Goal: Task Accomplishment & Management: Manage account settings

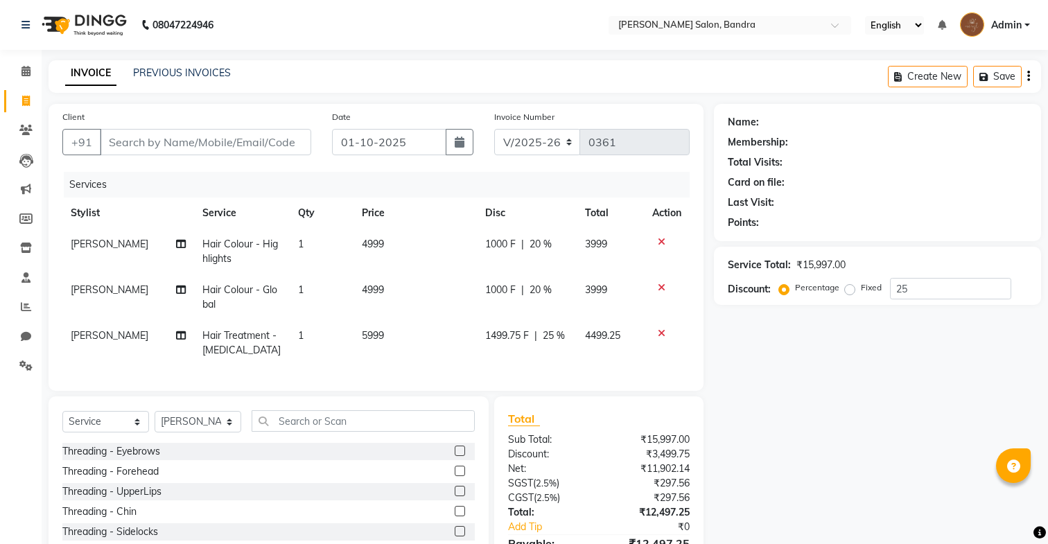
select select "7894"
select select "service"
select select "71444"
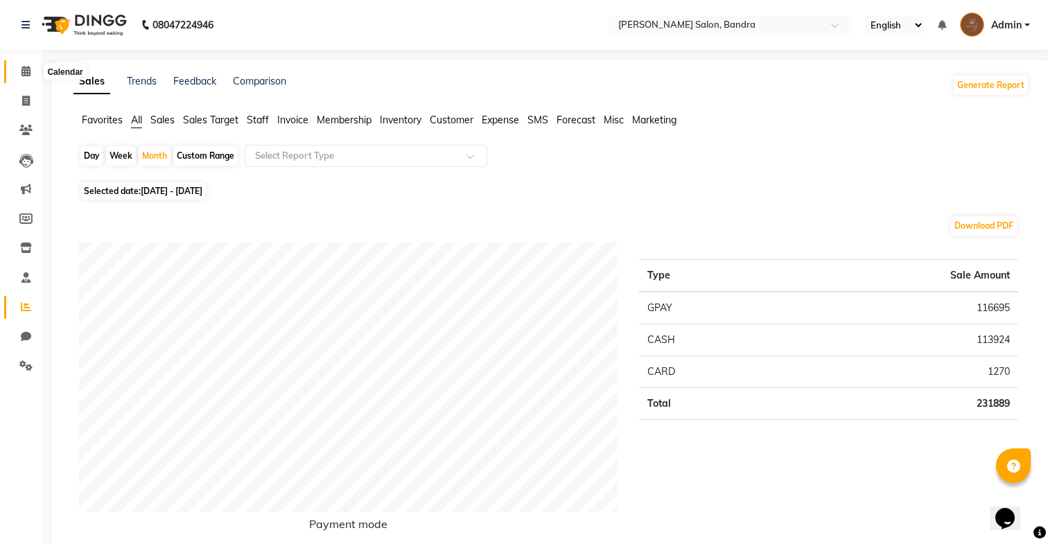
click at [22, 70] on icon at bounding box center [25, 71] width 9 height 10
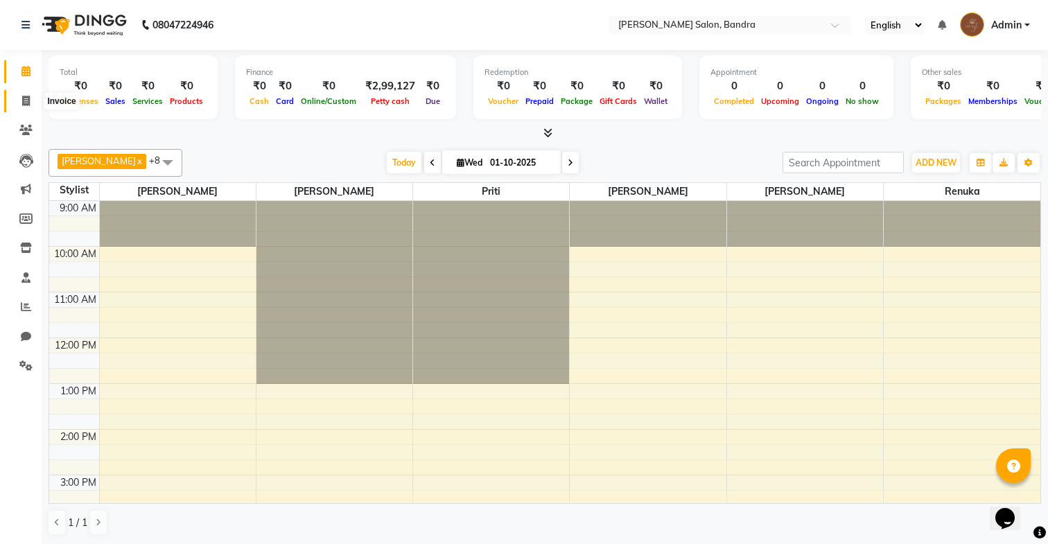
click at [25, 101] on icon at bounding box center [26, 101] width 8 height 10
select select "service"
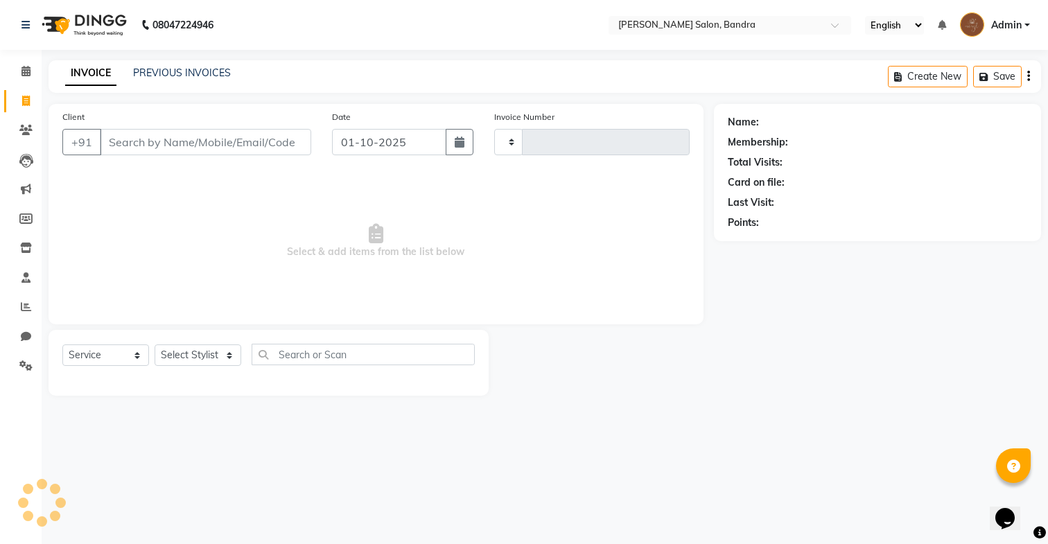
type input "0364"
select select "7894"
click at [168, 67] on link "PREVIOUS INVOICES" at bounding box center [182, 73] width 98 height 12
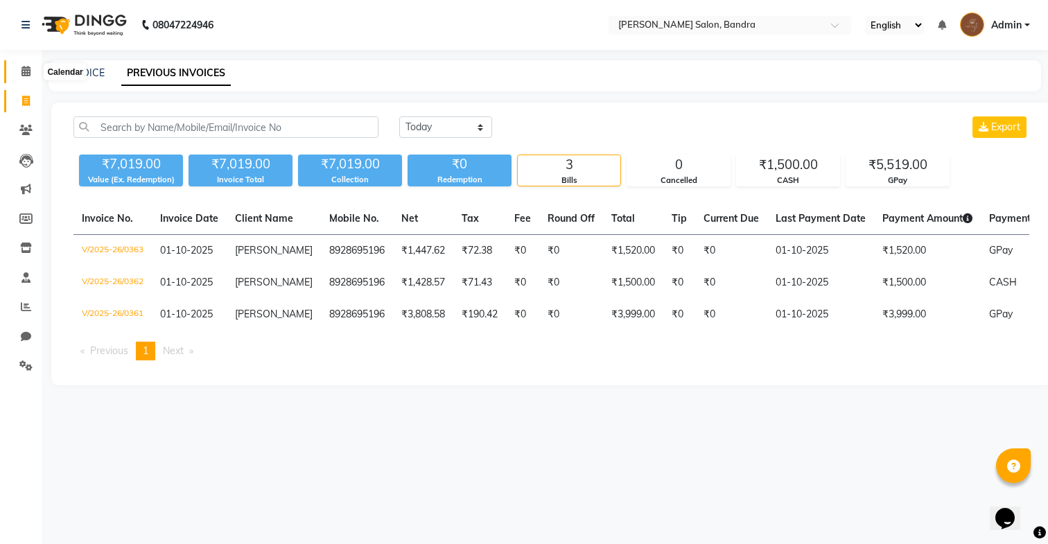
click at [23, 72] on icon at bounding box center [25, 71] width 9 height 10
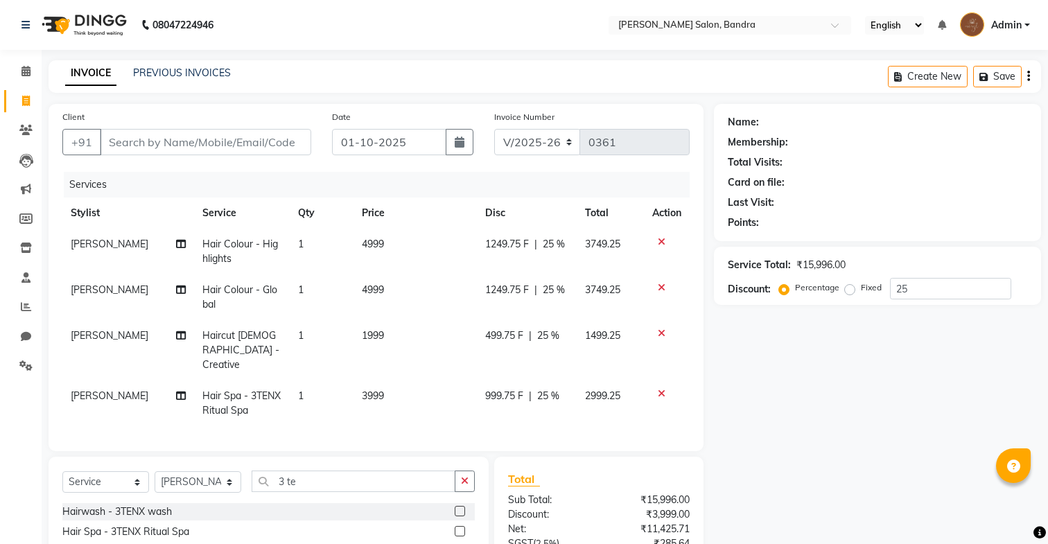
select select "7894"
select select "service"
select select "86816"
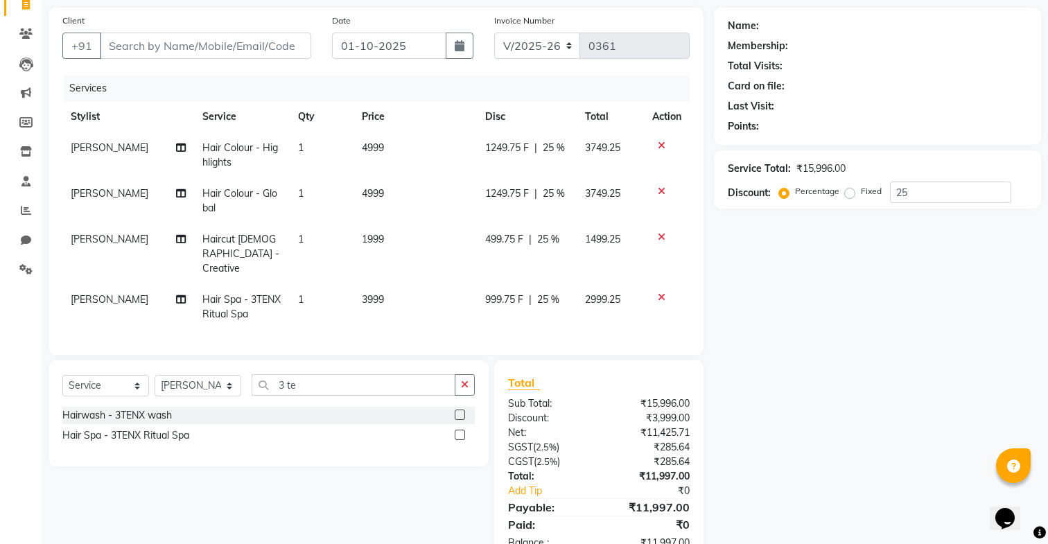
scroll to position [94, 0]
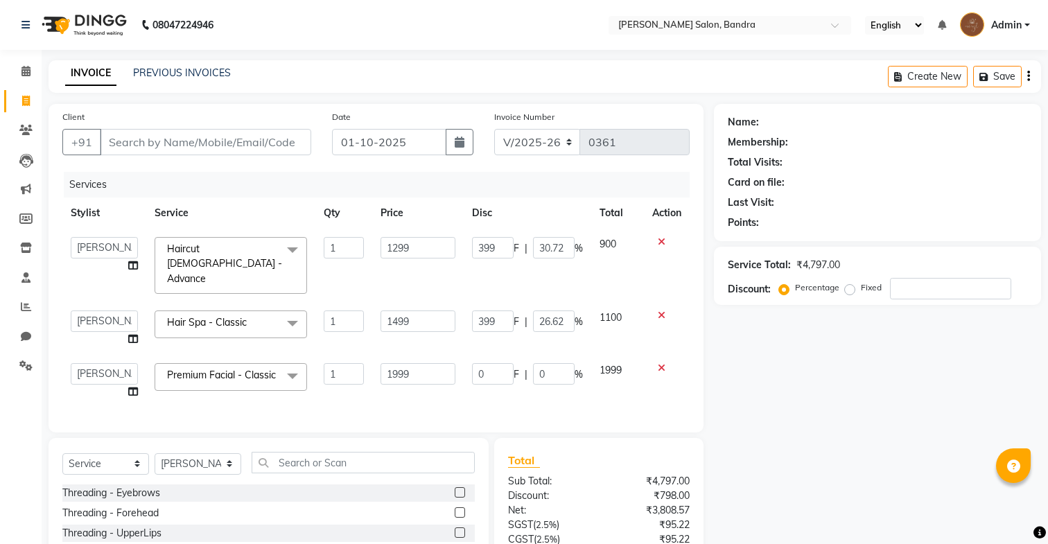
select select "7894"
select select "90039"
select select "86816"
select select "service"
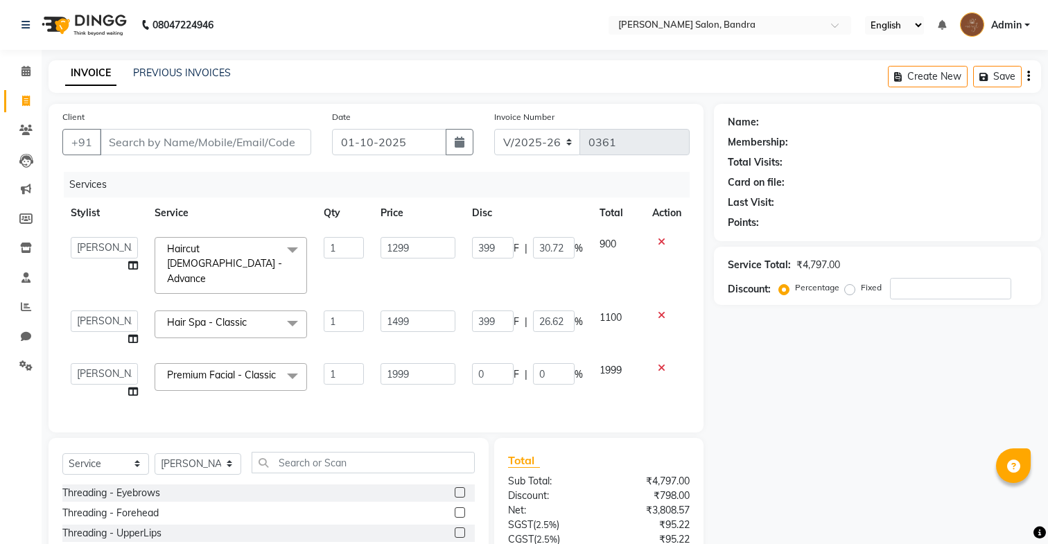
select select "71444"
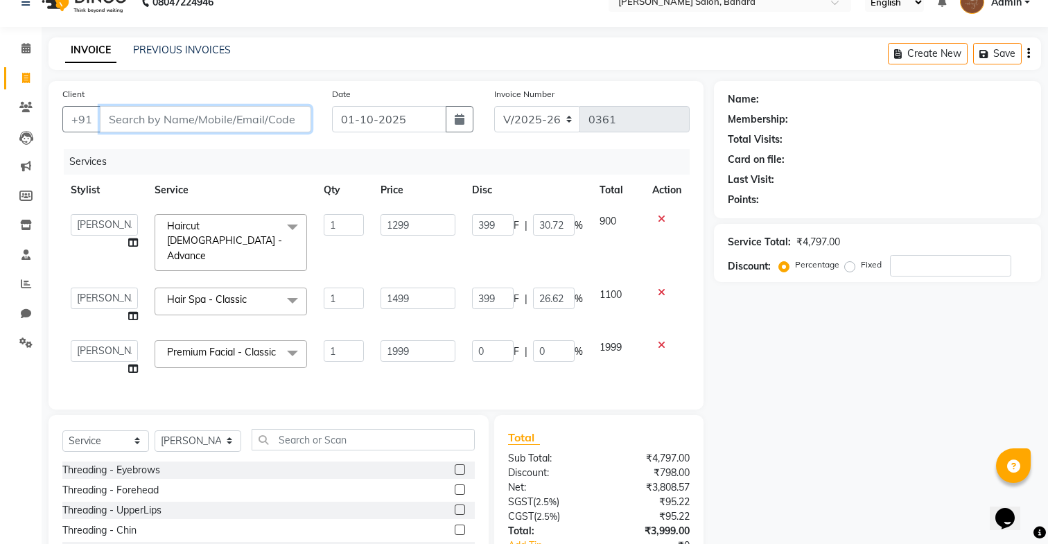
scroll to position [33, 0]
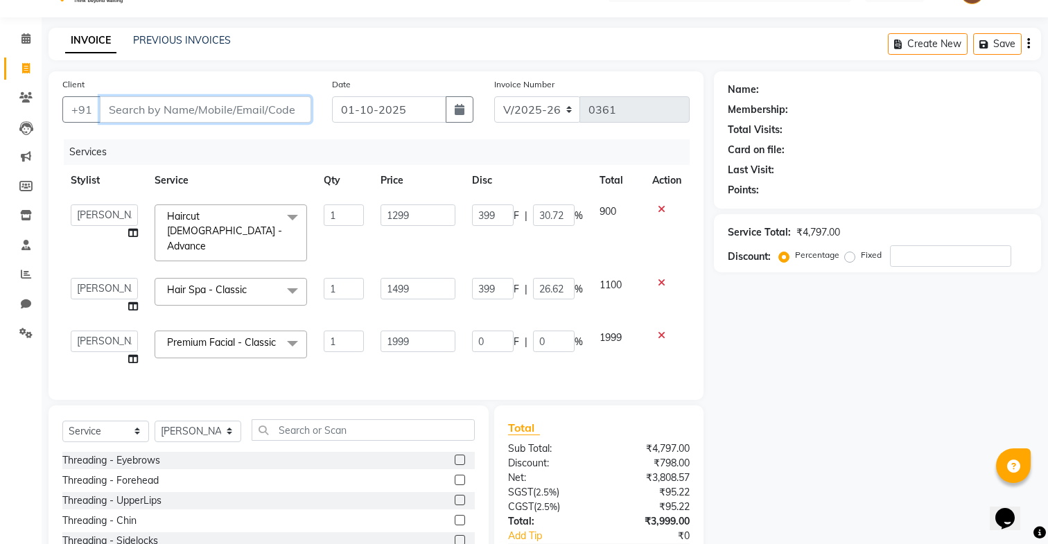
type input "s"
type input "0"
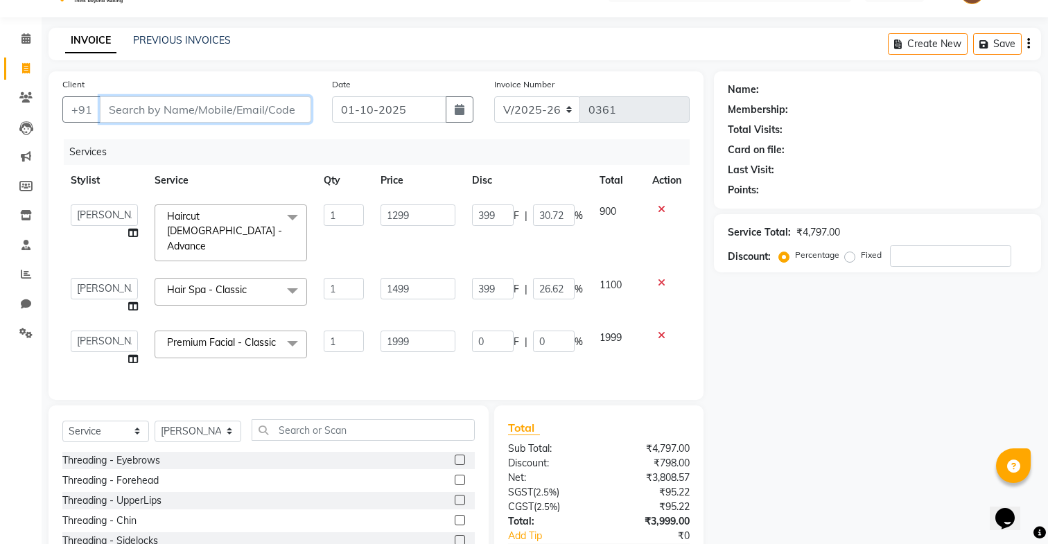
type input "0"
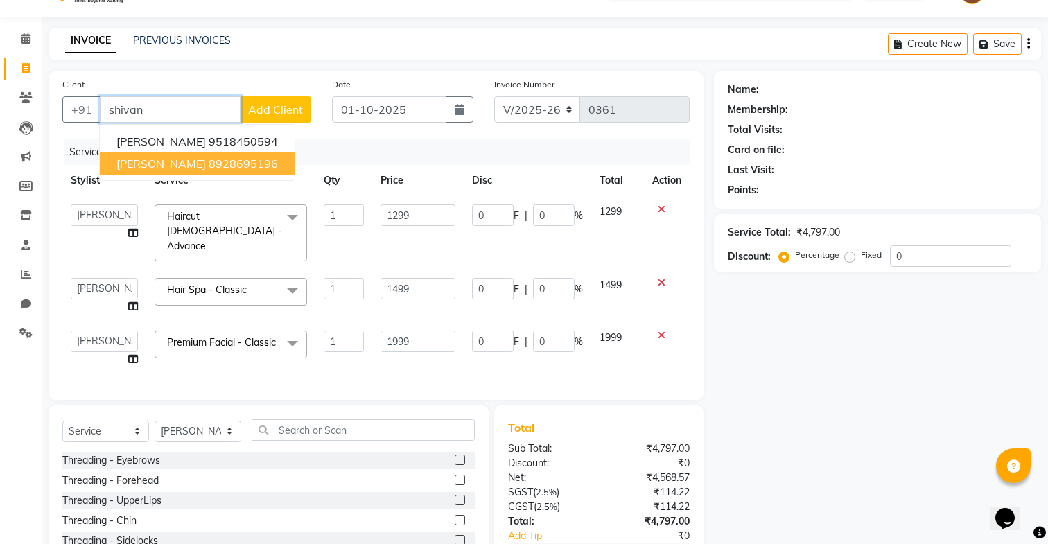
click at [218, 168] on ngb-highlight "8928695196" at bounding box center [243, 164] width 69 height 14
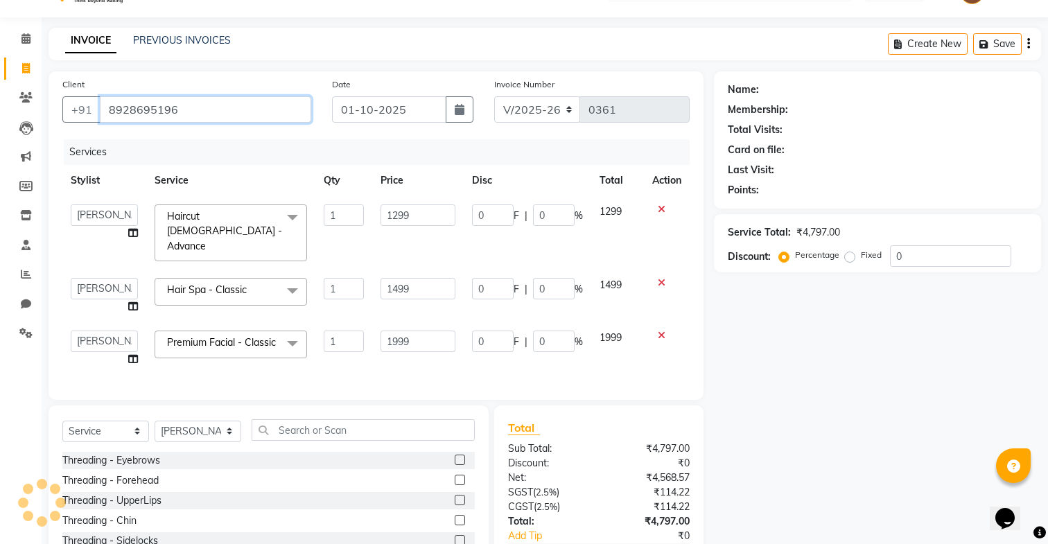
type input "8928695196"
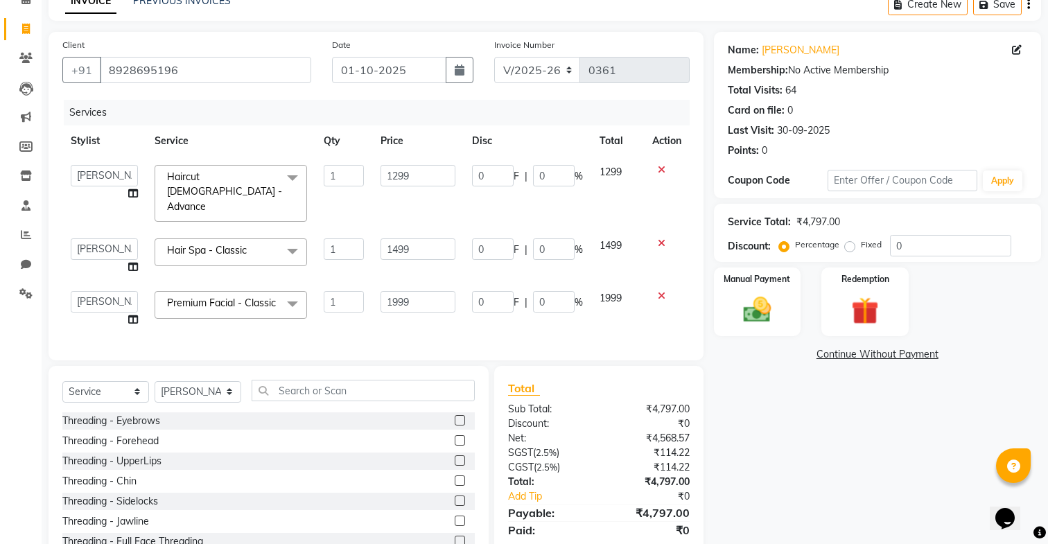
scroll to position [92, 0]
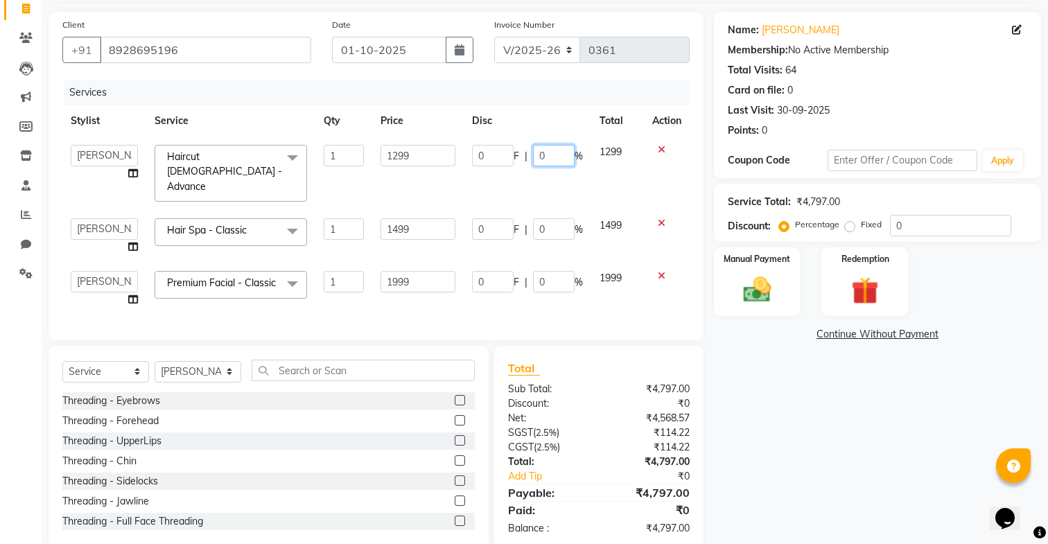
drag, startPoint x: 548, startPoint y: 154, endPoint x: 498, endPoint y: 157, distance: 50.7
click at [498, 157] on div "0 F | 0 %" at bounding box center [527, 155] width 111 height 21
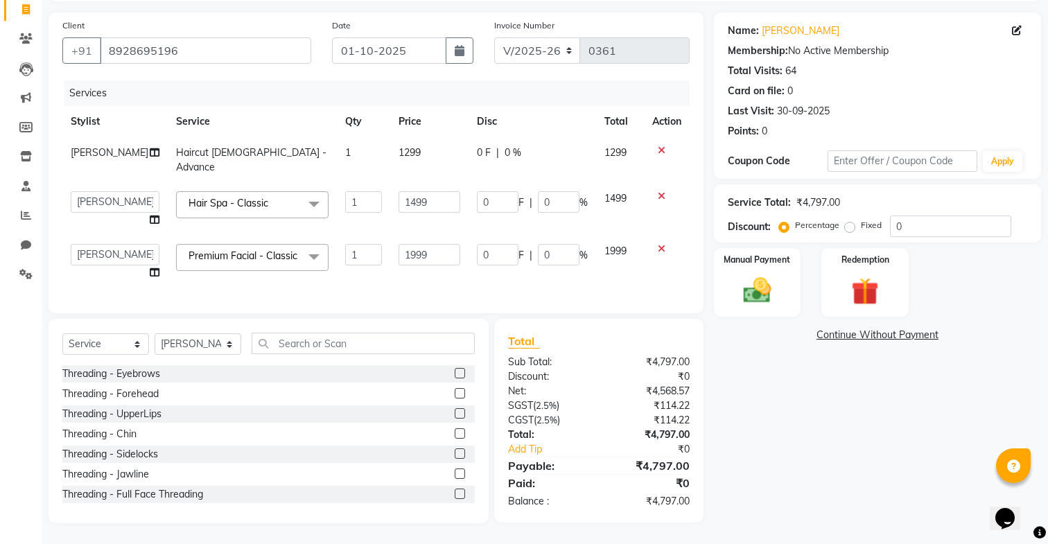
scroll to position [83, 0]
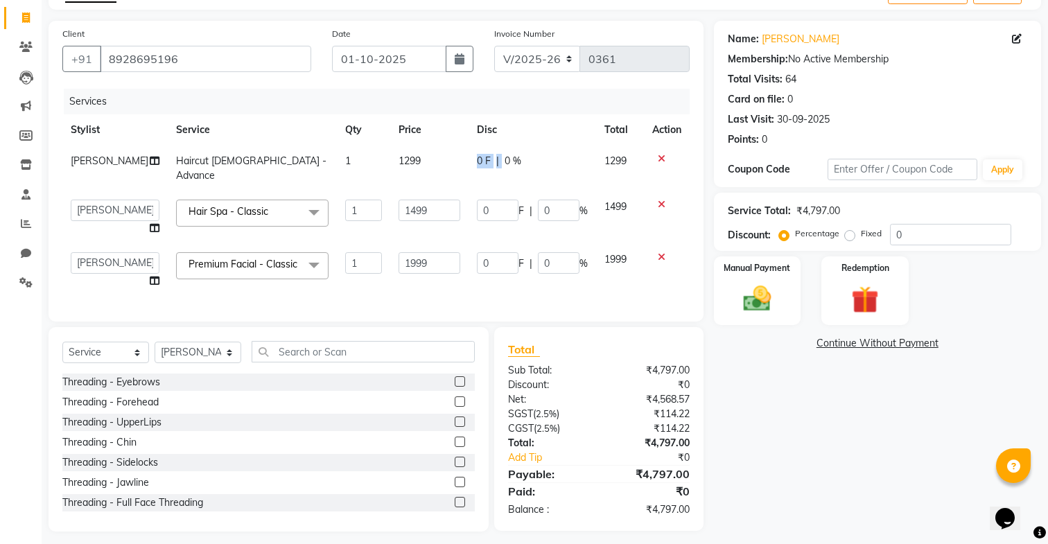
drag, startPoint x: 498, startPoint y: 157, endPoint x: 480, endPoint y: 157, distance: 18.0
click at [480, 157] on span "0 F" at bounding box center [484, 161] width 14 height 15
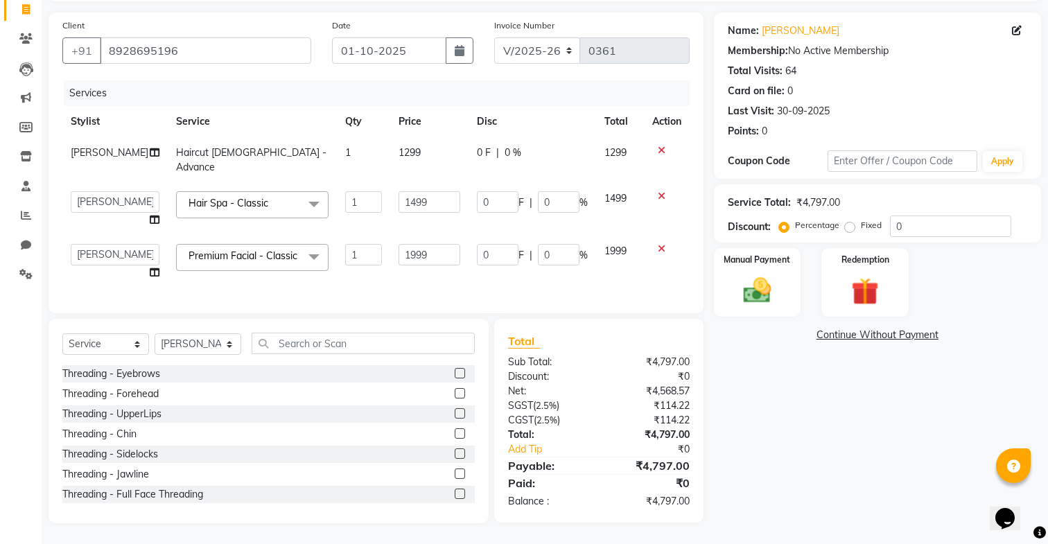
select select "90039"
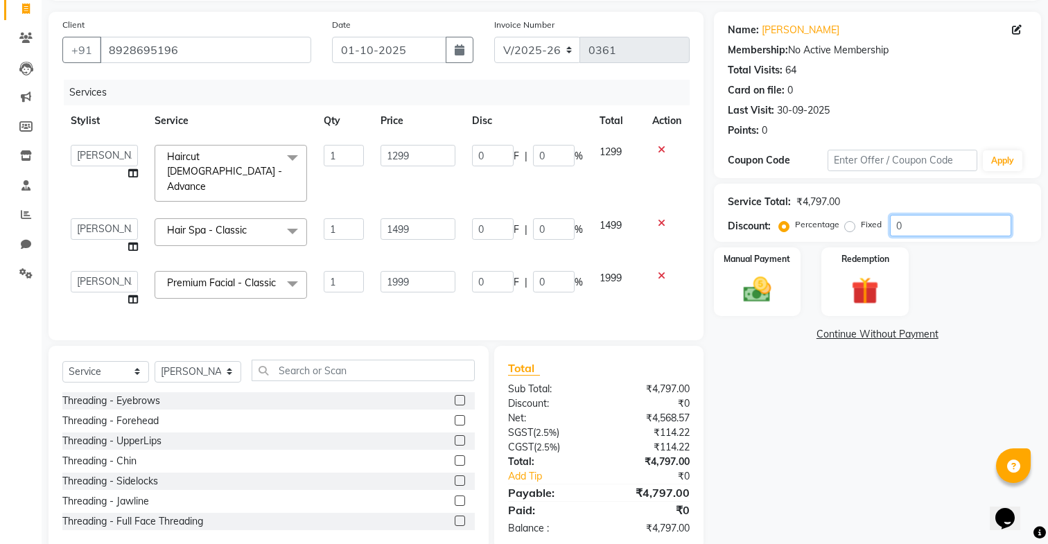
drag, startPoint x: 922, startPoint y: 229, endPoint x: 879, endPoint y: 229, distance: 43.0
click at [879, 229] on div "Percentage Fixed 0" at bounding box center [896, 225] width 229 height 21
type input "29.98"
type input "2"
type input "39.98"
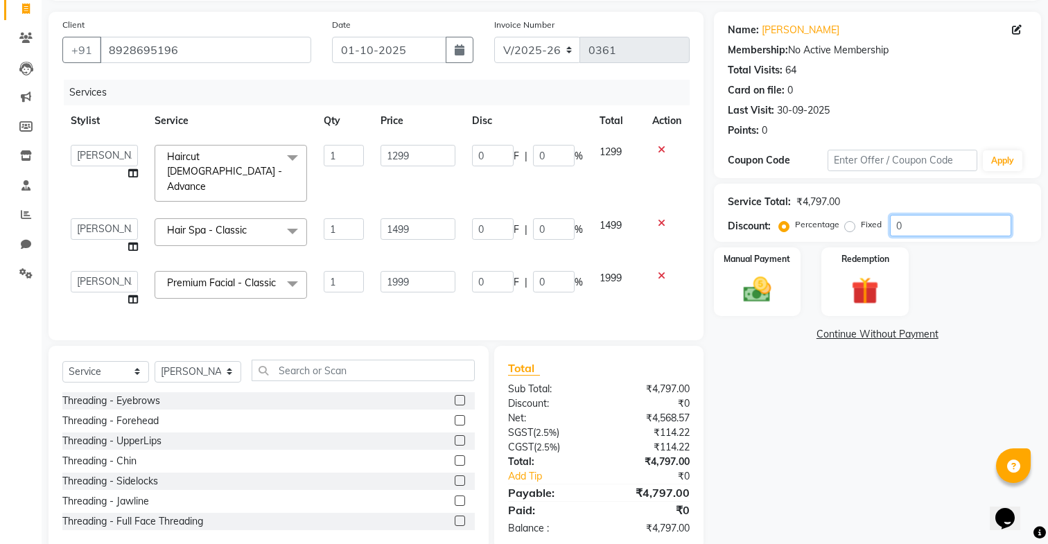
type input "2"
type input "25.98"
type input "2"
type input "299.8"
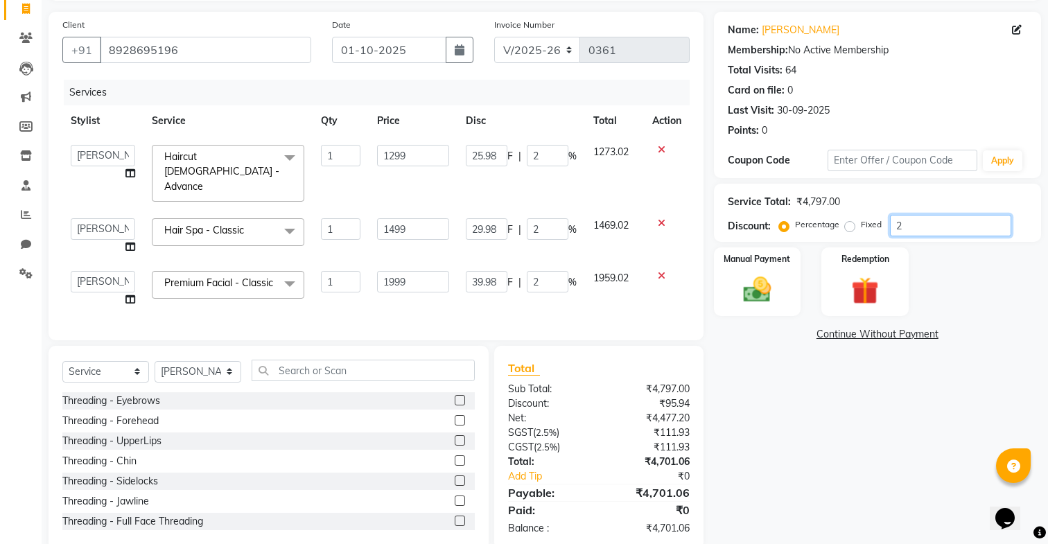
type input "20"
type input "399.8"
type input "20"
type input "259.8"
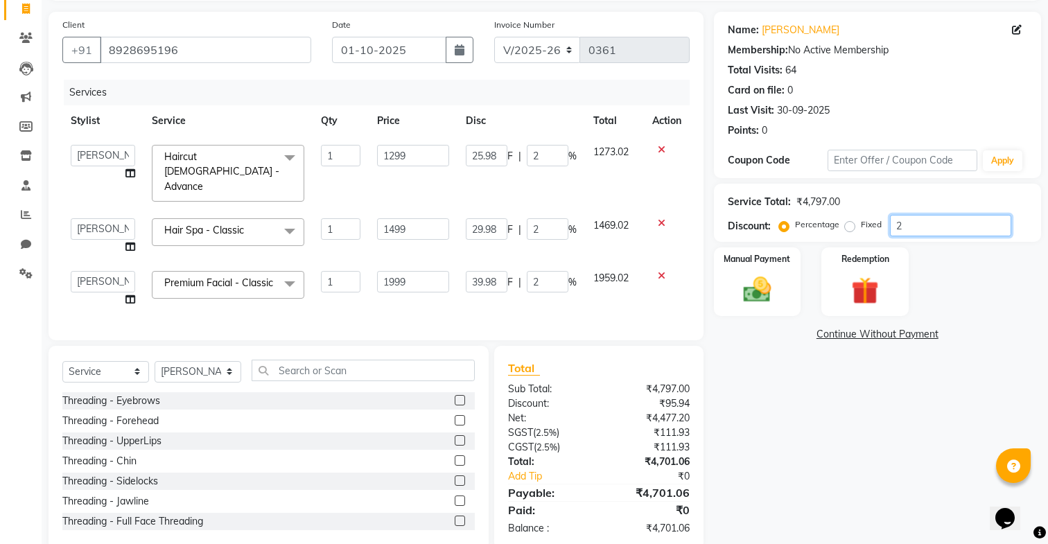
type input "20"
drag, startPoint x: 546, startPoint y: 272, endPoint x: 509, endPoint y: 264, distance: 37.7
click at [509, 271] on div "399.8 F | 20 %" at bounding box center [524, 281] width 111 height 21
type input "0"
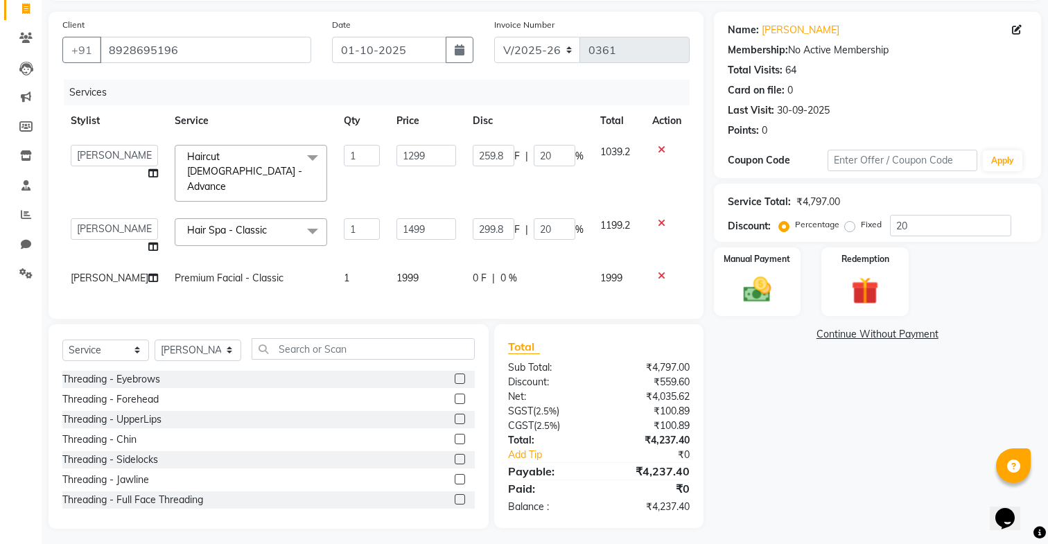
scroll to position [83, 0]
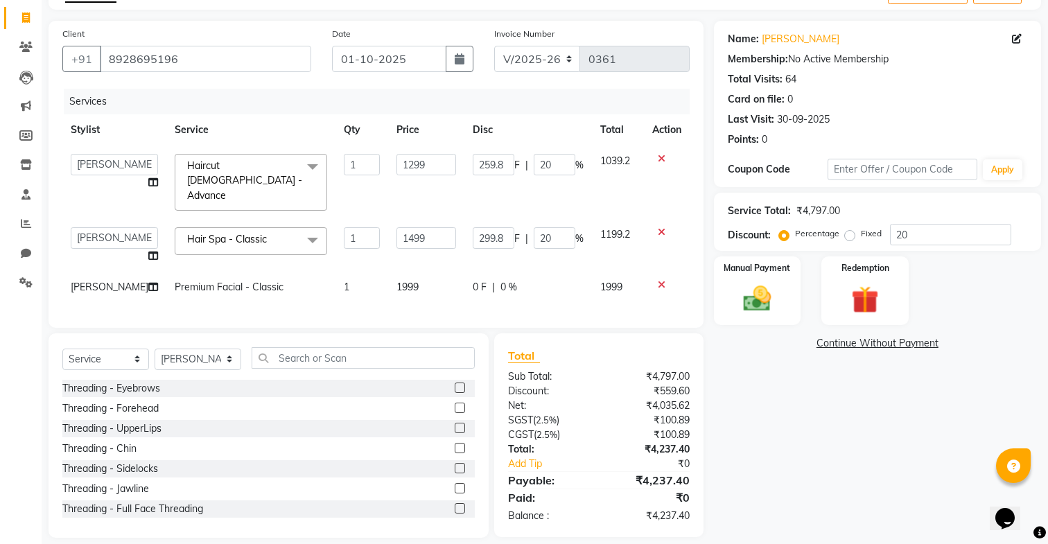
click at [530, 316] on div "Client +91 8928695196 Date 01-10-2025 Invoice Number V/2025 V/2025-26 0361 Serv…" at bounding box center [376, 279] width 676 height 517
drag, startPoint x: 474, startPoint y: 223, endPoint x: 534, endPoint y: 218, distance: 60.5
click at [534, 227] on div "299.8 F | 20 %" at bounding box center [528, 237] width 111 height 21
type input "400"
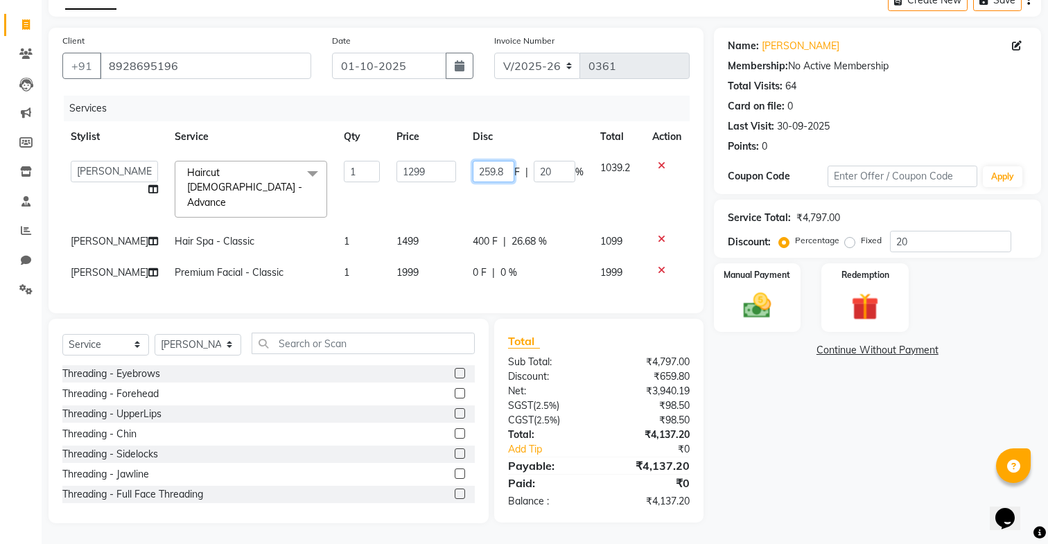
scroll to position [62, 0]
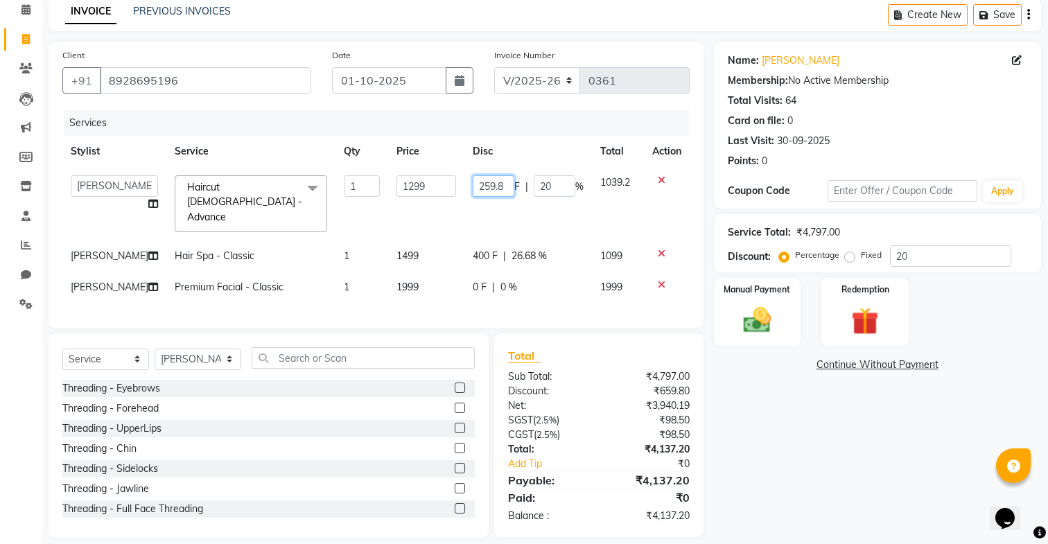
drag, startPoint x: 474, startPoint y: 160, endPoint x: 517, endPoint y: 182, distance: 48.4
click at [517, 182] on div "259.8 F | 20 %" at bounding box center [528, 185] width 111 height 21
type input "400"
click at [516, 216] on tbody "Dakshta Jessica Mithraj Priti Renuka Shivansh Sohail Haircut Female - Advance x…" at bounding box center [375, 235] width 627 height 136
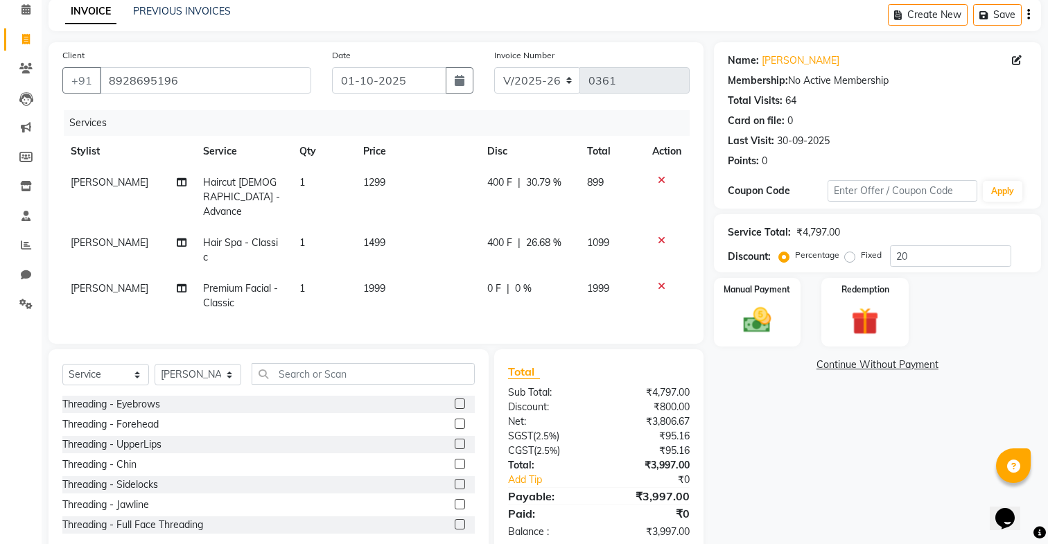
click at [498, 181] on span "400 F" at bounding box center [499, 182] width 25 height 15
select select "90039"
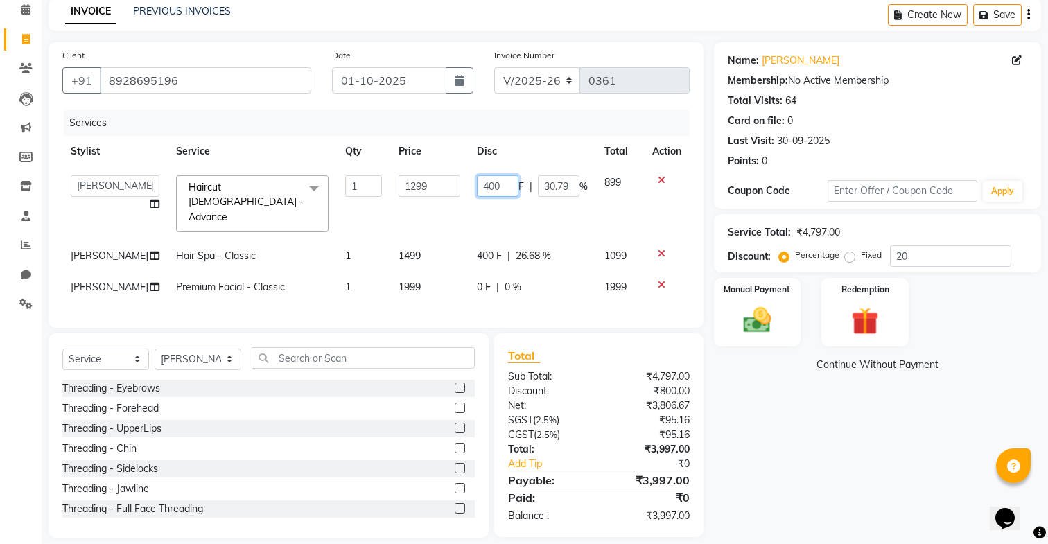
drag, startPoint x: 492, startPoint y: 187, endPoint x: 505, endPoint y: 185, distance: 12.7
click at [505, 186] on input "400" at bounding box center [498, 185] width 42 height 21
type input "4"
type input "398"
click at [510, 202] on td "398 F | 30.79 %" at bounding box center [533, 203] width 128 height 73
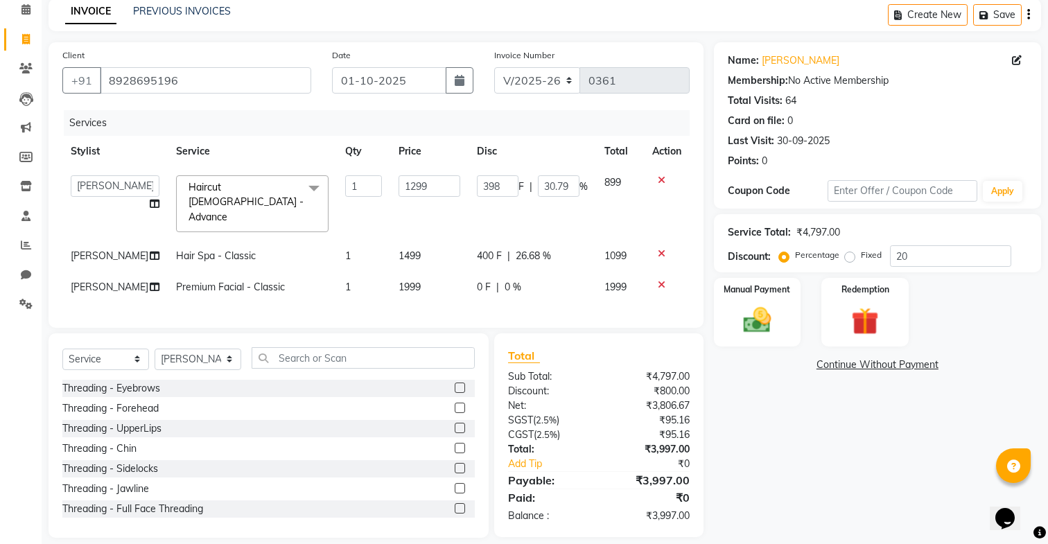
select select "90039"
click at [726, 313] on div "Manual Payment" at bounding box center [757, 312] width 91 height 71
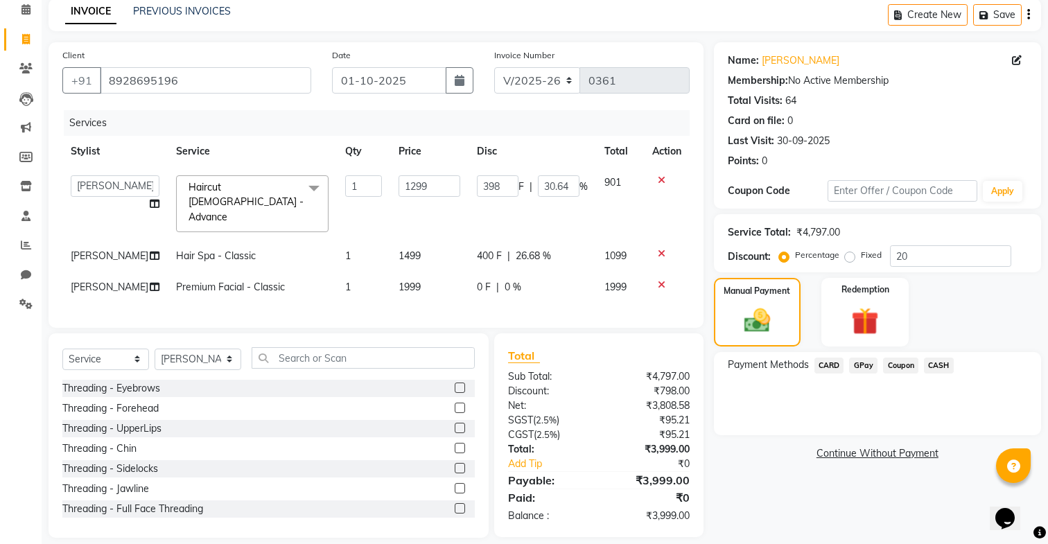
click at [870, 364] on span "GPay" at bounding box center [863, 366] width 28 height 16
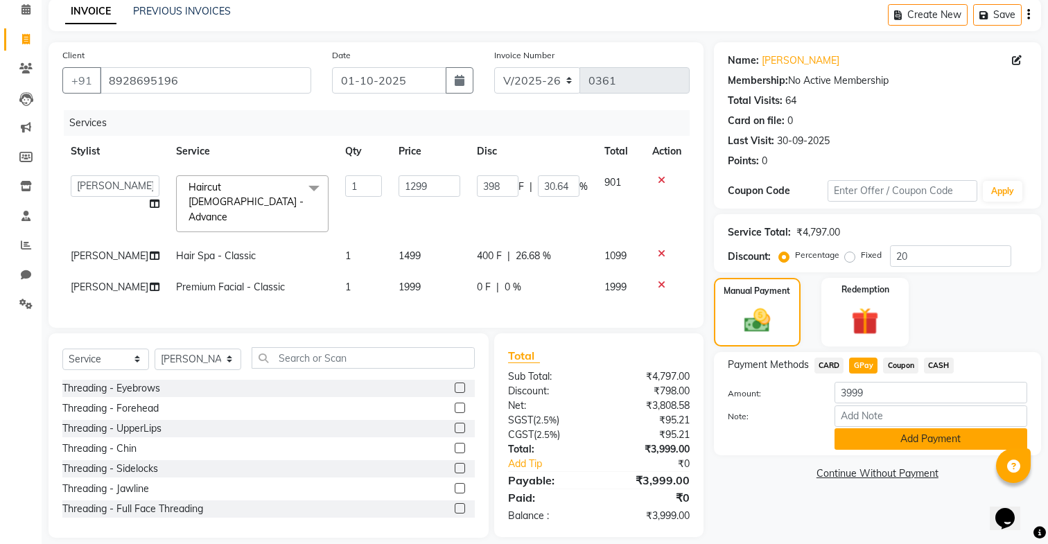
click at [851, 441] on button "Add Payment" at bounding box center [931, 438] width 193 height 21
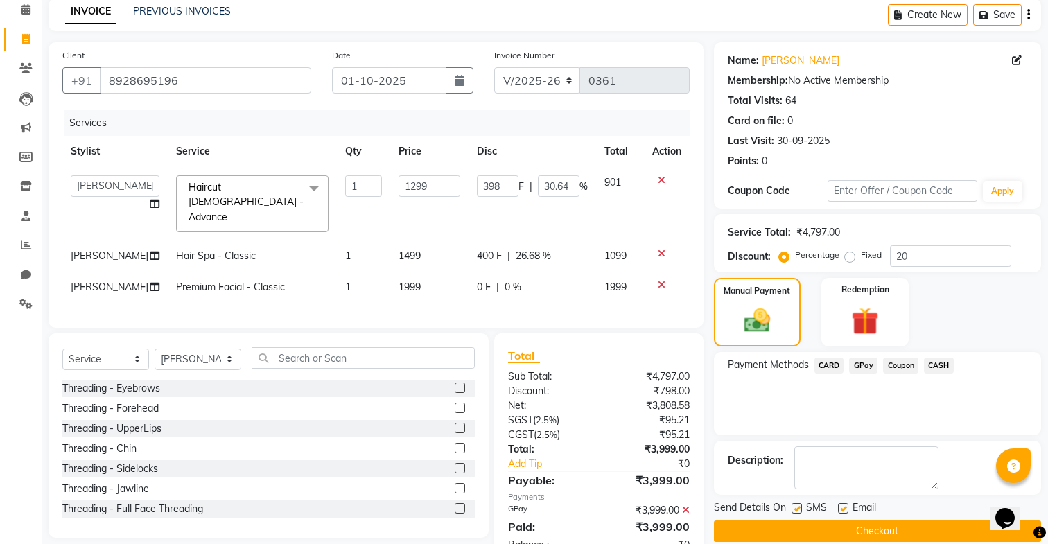
scroll to position [89, 0]
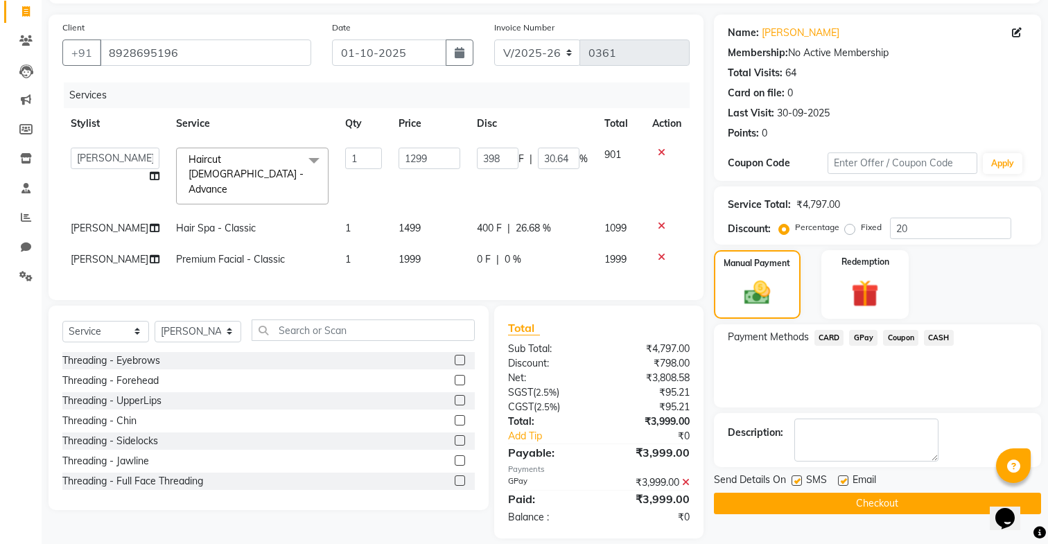
click at [820, 498] on button "Checkout" at bounding box center [877, 503] width 327 height 21
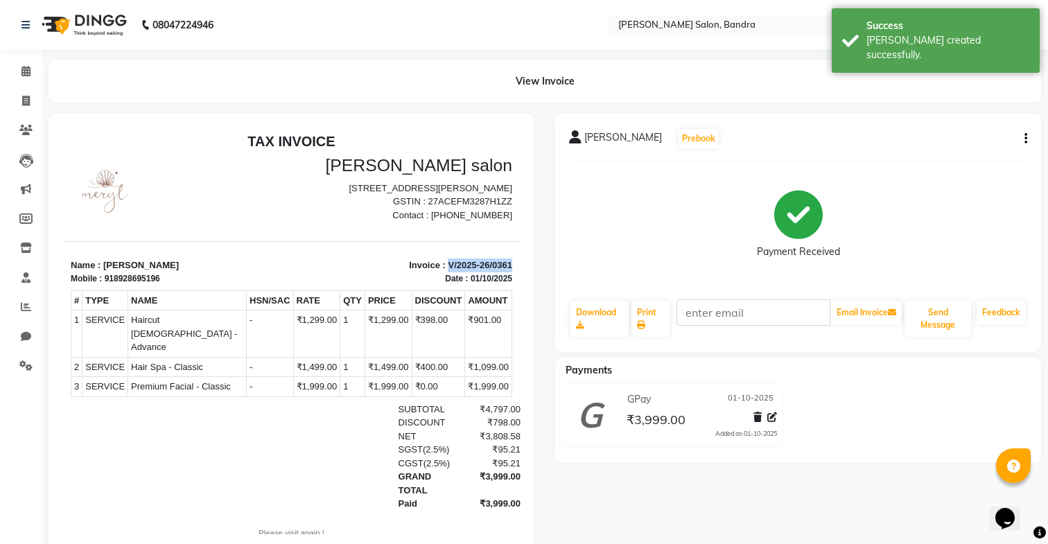
drag, startPoint x: 451, startPoint y: 272, endPoint x: 533, endPoint y: 272, distance: 82.5
click at [521, 272] on html "TAX INVOICE Meryl salon New Greenfields Prof.Almeida Park, 5th Rd, bandra west,…" at bounding box center [291, 345] width 458 height 435
copy p "V/2025-26/0361"
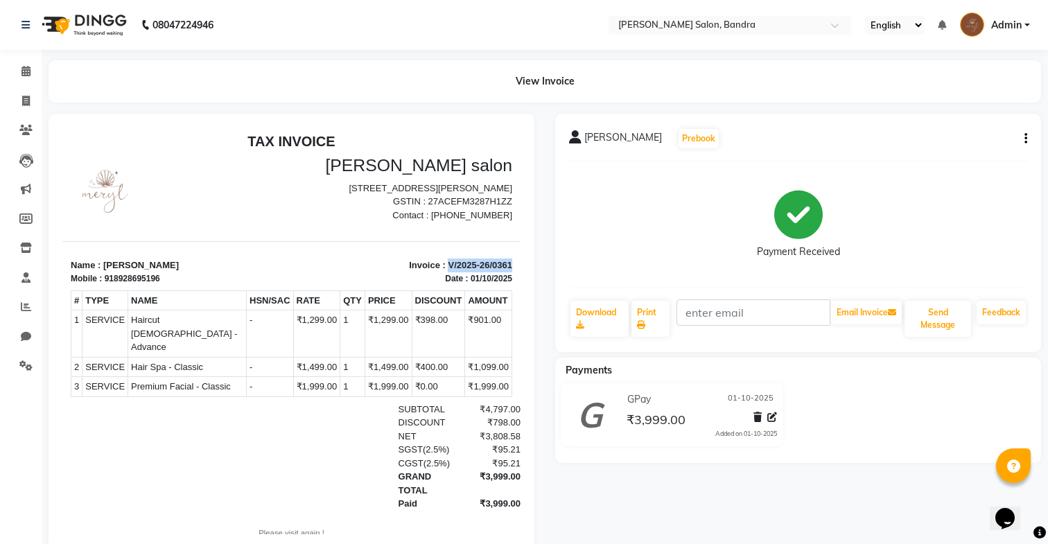
drag, startPoint x: 479, startPoint y: 406, endPoint x: 553, endPoint y: 405, distance: 74.2
click at [521, 405] on html "TAX INVOICE Meryl salon New Greenfields Prof.Almeida Park, 5th Rd, bandra west,…" at bounding box center [291, 345] width 458 height 435
drag, startPoint x: 476, startPoint y: 416, endPoint x: 546, endPoint y: 415, distance: 70.0
click at [521, 415] on html "TAX INVOICE Meryl salon New Greenfields Prof.Almeida Park, 5th Rd, bandra west,…" at bounding box center [291, 345] width 458 height 435
copy div "₹3,808.58"
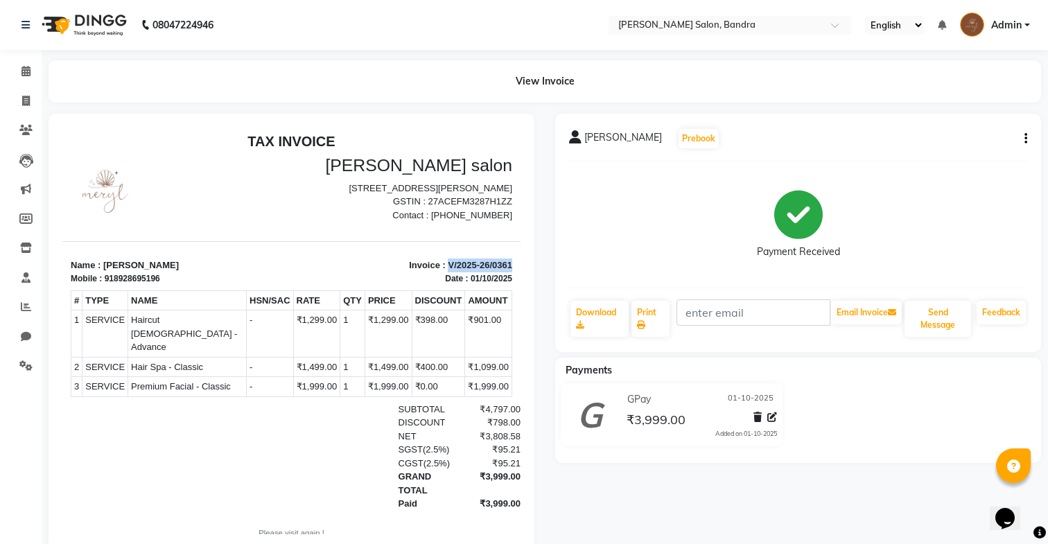
drag, startPoint x: 479, startPoint y: 430, endPoint x: 622, endPoint y: 559, distance: 192.4
click at [521, 432] on html "TAX INVOICE Meryl salon New Greenfields Prof.Almeida Park, 5th Rd, bandra west,…" at bounding box center [291, 345] width 458 height 435
copy div "₹95.21"
click at [27, 74] on icon at bounding box center [25, 71] width 9 height 10
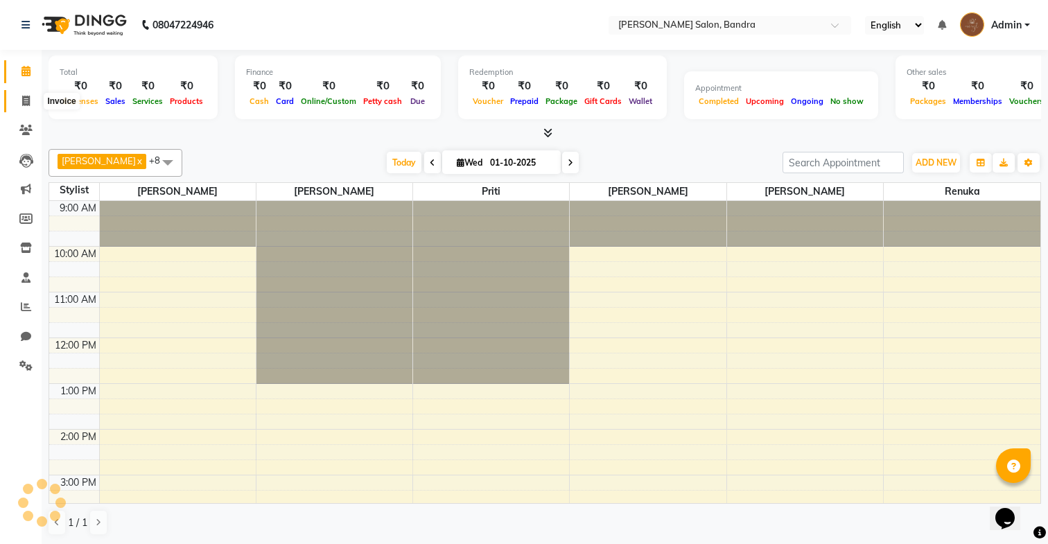
click at [25, 96] on icon at bounding box center [26, 101] width 8 height 10
select select "7894"
select select "service"
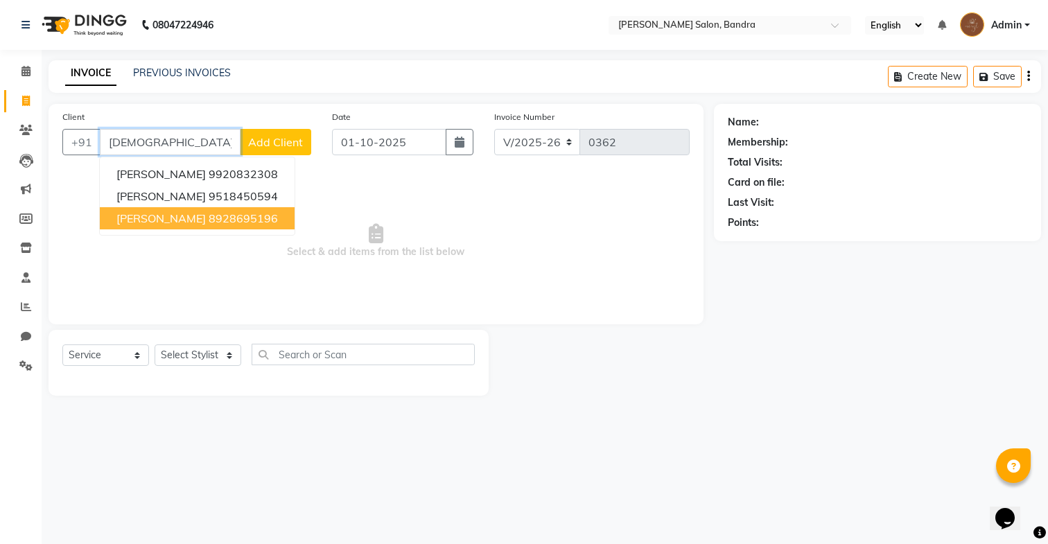
click at [189, 210] on button "shivansh 8928695196" at bounding box center [197, 218] width 195 height 22
type input "8928695196"
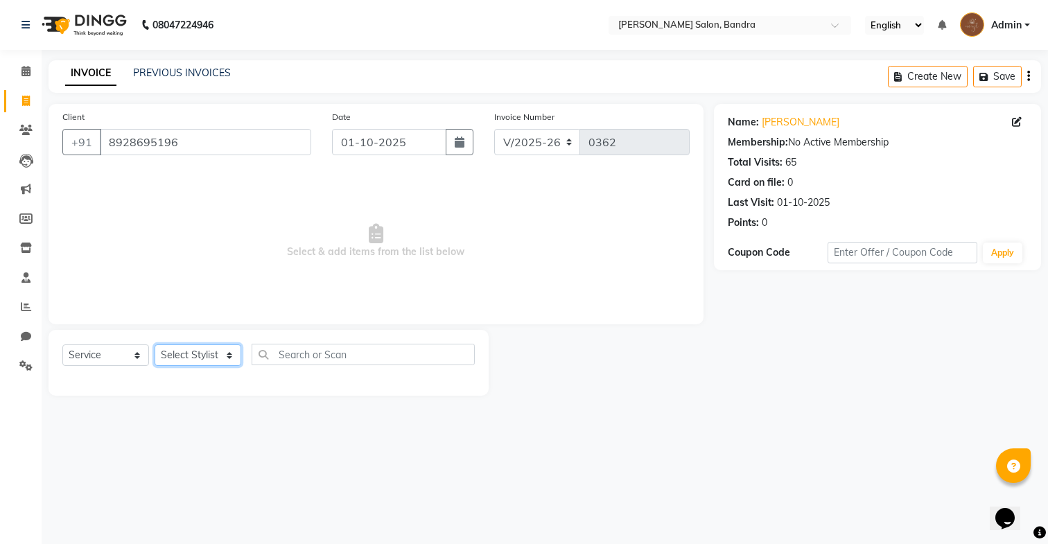
click at [223, 354] on select "Select Stylist Dakshta Jessica Mithraj Priti Renuka Shivansh Sohail" at bounding box center [198, 355] width 87 height 21
select select "86816"
click at [155, 345] on select "Select Stylist Dakshta Jessica Mithraj Priti Renuka Shivansh Sohail" at bounding box center [198, 355] width 87 height 21
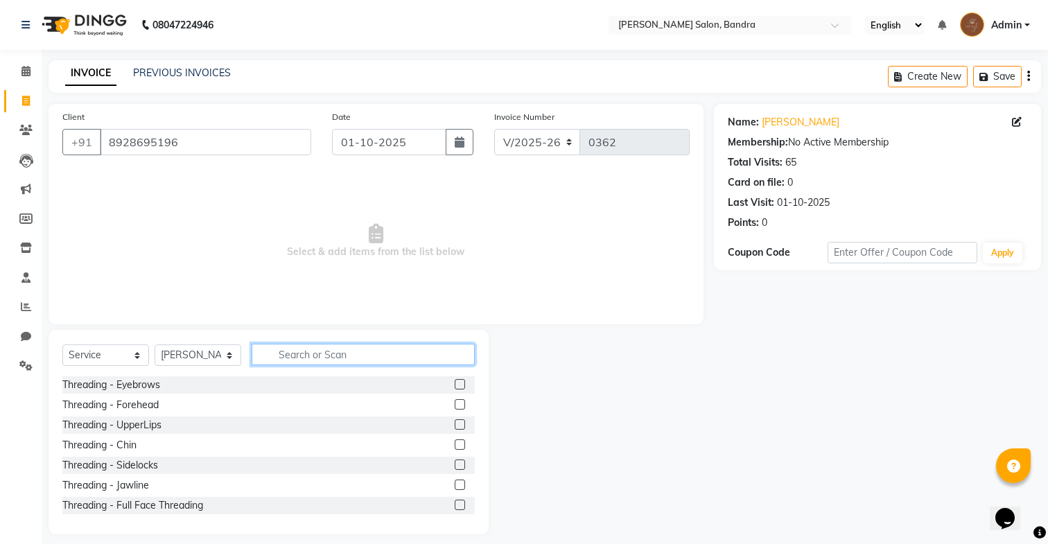
click at [275, 354] on input "text" at bounding box center [363, 354] width 223 height 21
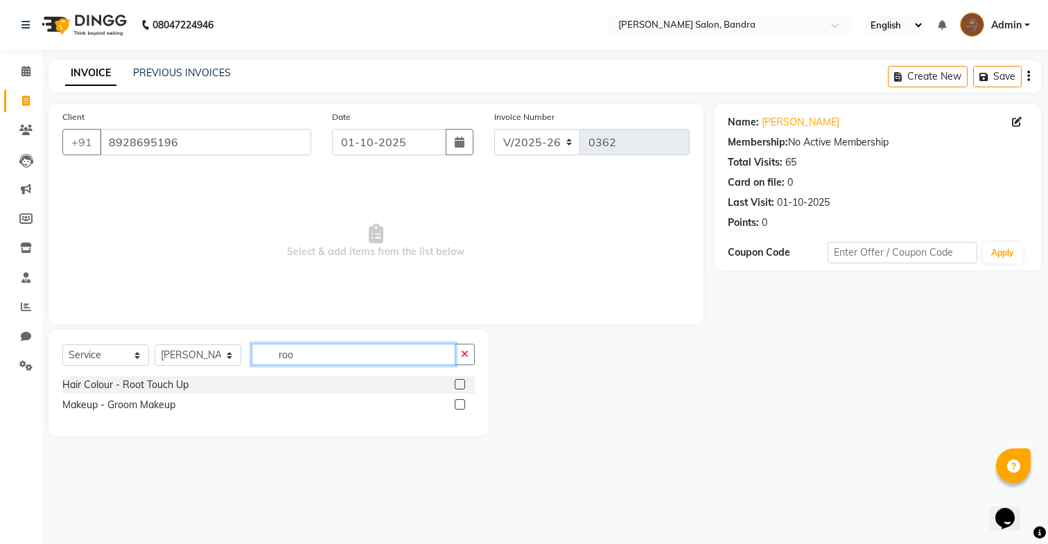
type input "roo"
click at [458, 381] on label at bounding box center [460, 384] width 10 height 10
click at [458, 381] on input "checkbox" at bounding box center [459, 385] width 9 height 9
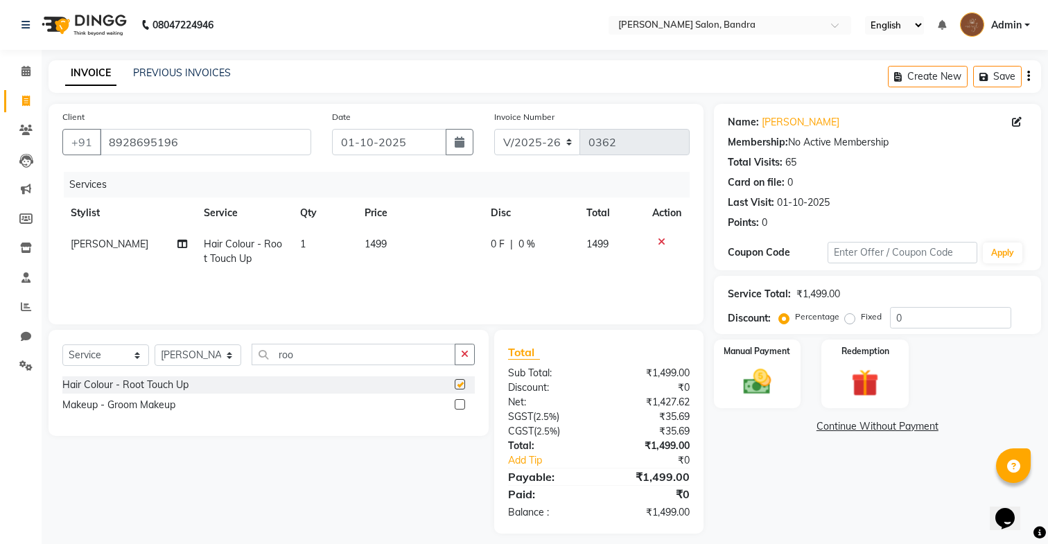
checkbox input "false"
click at [374, 238] on span "1499" at bounding box center [376, 244] width 22 height 12
select select "86816"
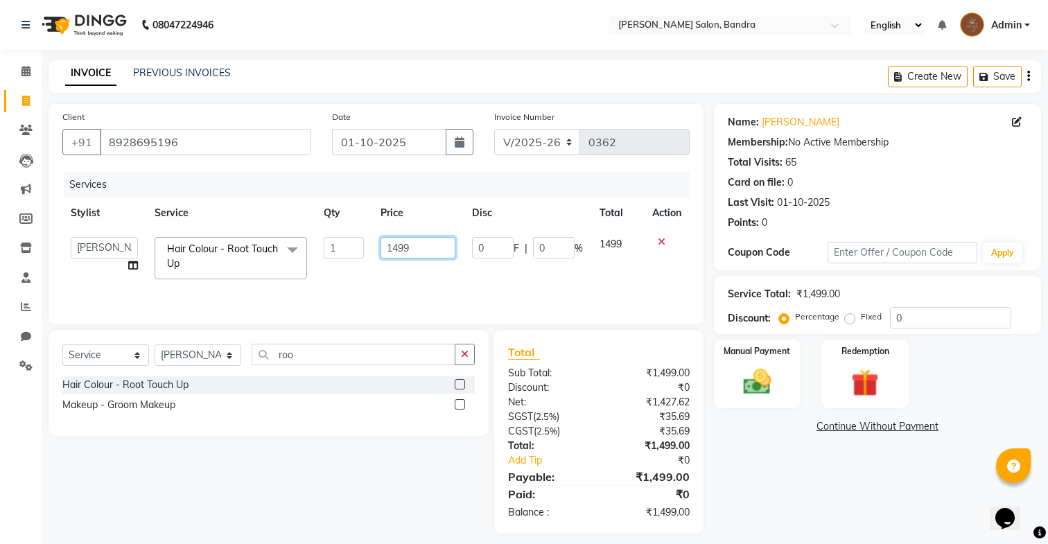
drag, startPoint x: 385, startPoint y: 250, endPoint x: 476, endPoint y: 241, distance: 91.3
click at [473, 243] on tr "Dakshta Jessica Mithraj Priti Renuka Shivansh Sohail Hair Colour - Root Touch U…" at bounding box center [375, 258] width 627 height 59
type input "1500"
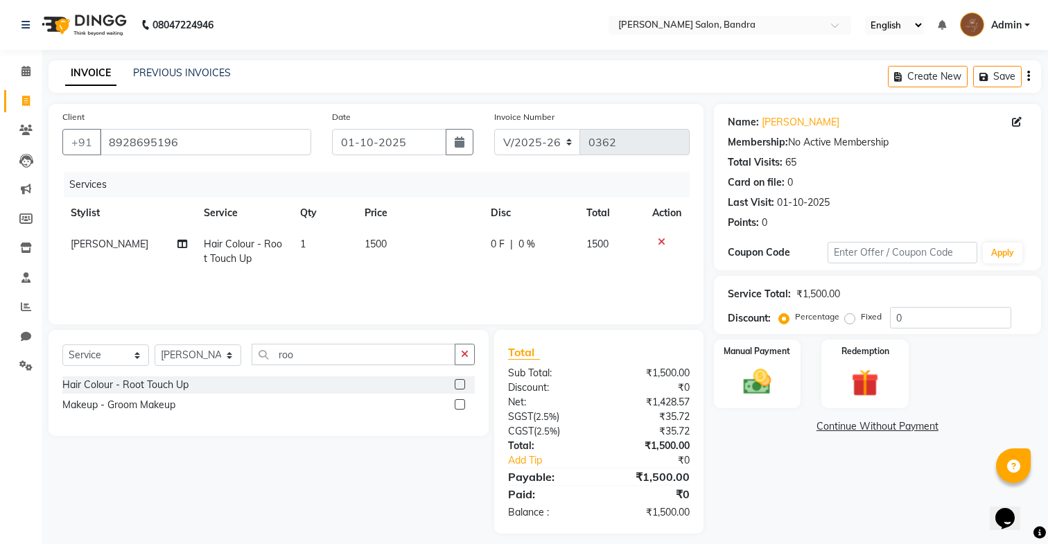
click at [495, 302] on div "Services Stylist Service Qty Price Disc Total Action Jessica Hair Colour - Root…" at bounding box center [375, 241] width 627 height 139
click at [769, 343] on div "Manual Payment" at bounding box center [757, 373] width 91 height 71
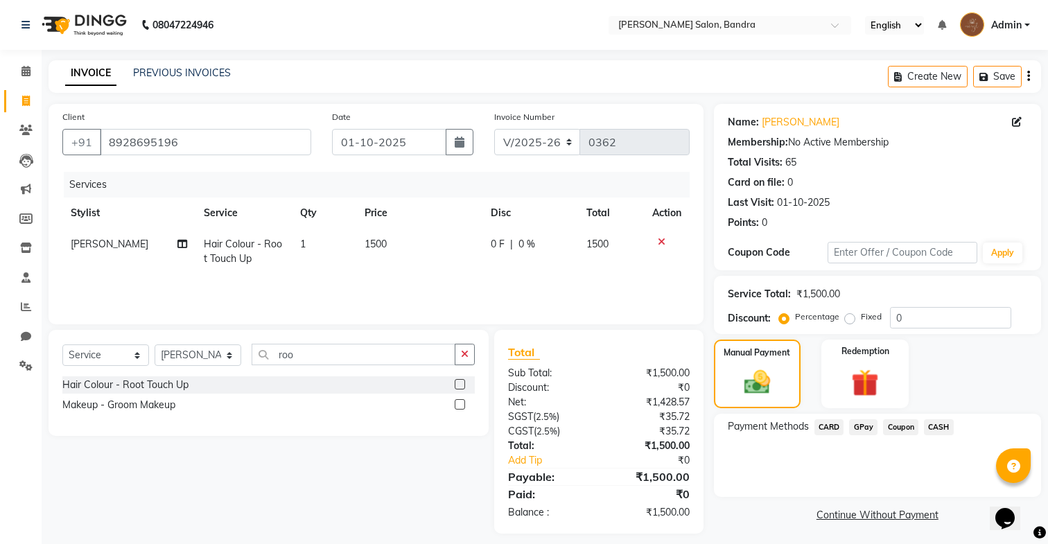
click at [866, 428] on span "GPay" at bounding box center [863, 427] width 28 height 16
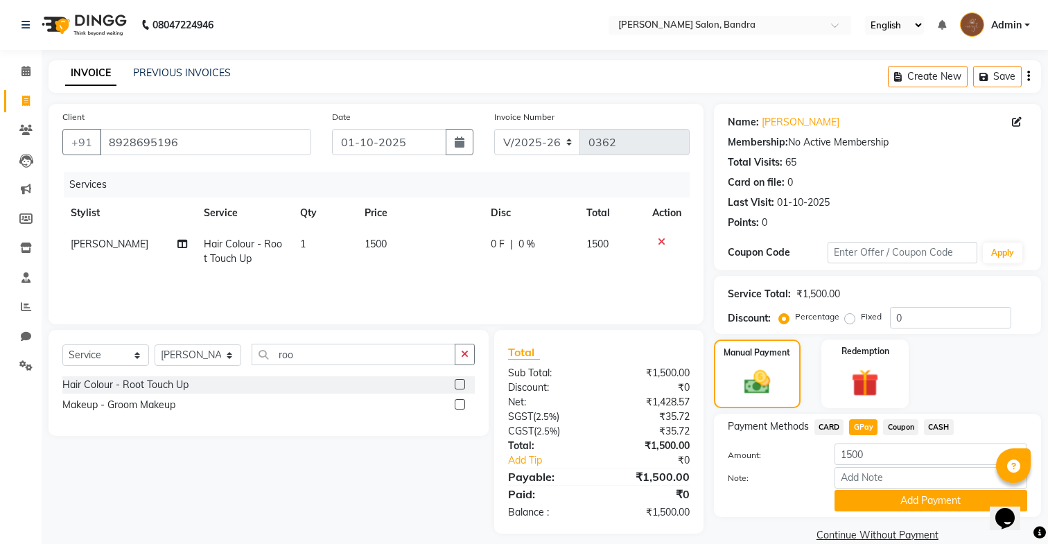
click at [941, 425] on span "CASH" at bounding box center [939, 427] width 30 height 16
click at [922, 501] on button "Add Payment" at bounding box center [931, 500] width 193 height 21
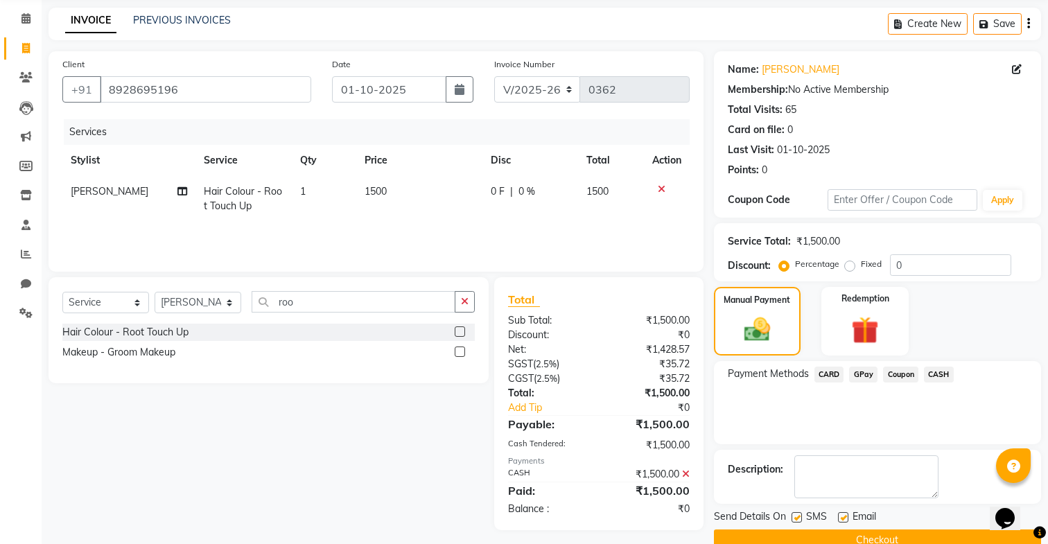
scroll to position [80, 0]
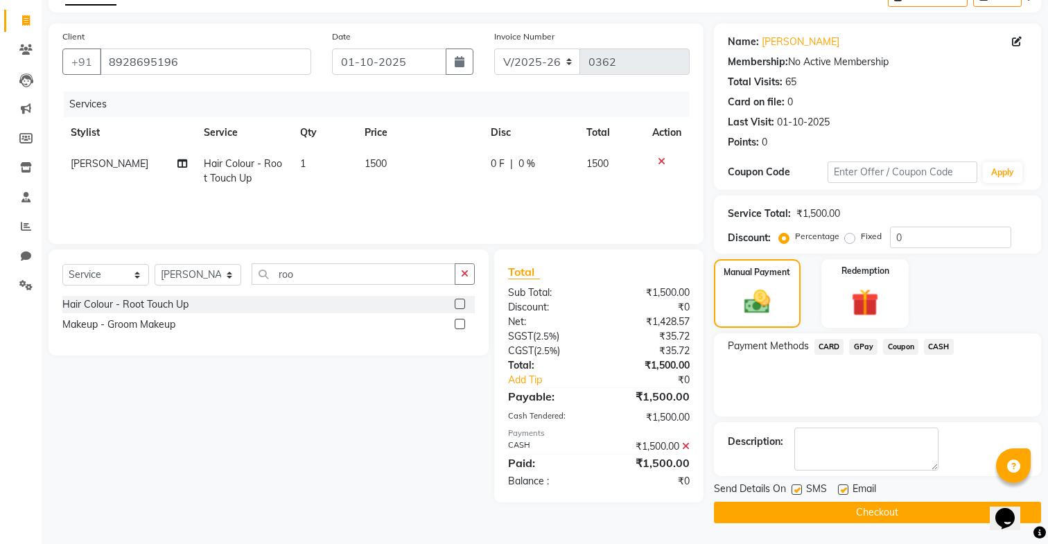
click at [914, 512] on button "Checkout" at bounding box center [877, 512] width 327 height 21
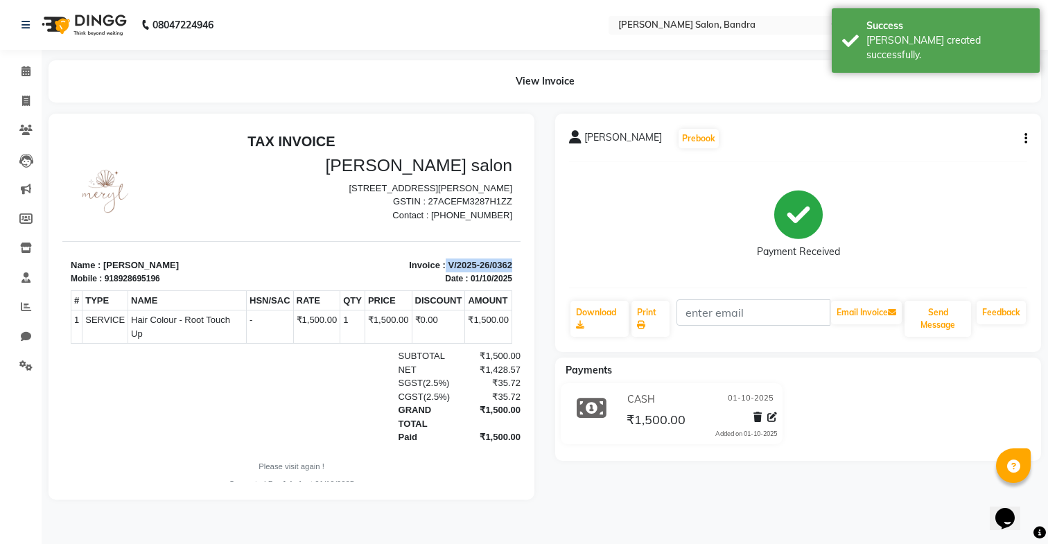
drag, startPoint x: 446, startPoint y: 272, endPoint x: 553, endPoint y: 272, distance: 106.8
click at [521, 272] on html "TAX INVOICE Meryl salon New Greenfields Prof.Almeida Park, 5th Rd, bandra west,…" at bounding box center [291, 312] width 458 height 368
copy p "V/2025-26/0362"
drag, startPoint x: 479, startPoint y: 387, endPoint x: 576, endPoint y: 387, distance: 97.1
click at [521, 387] on html "TAX INVOICE Meryl salon New Greenfields Prof.Almeida Park, 5th Rd, bandra west,…" at bounding box center [291, 312] width 458 height 368
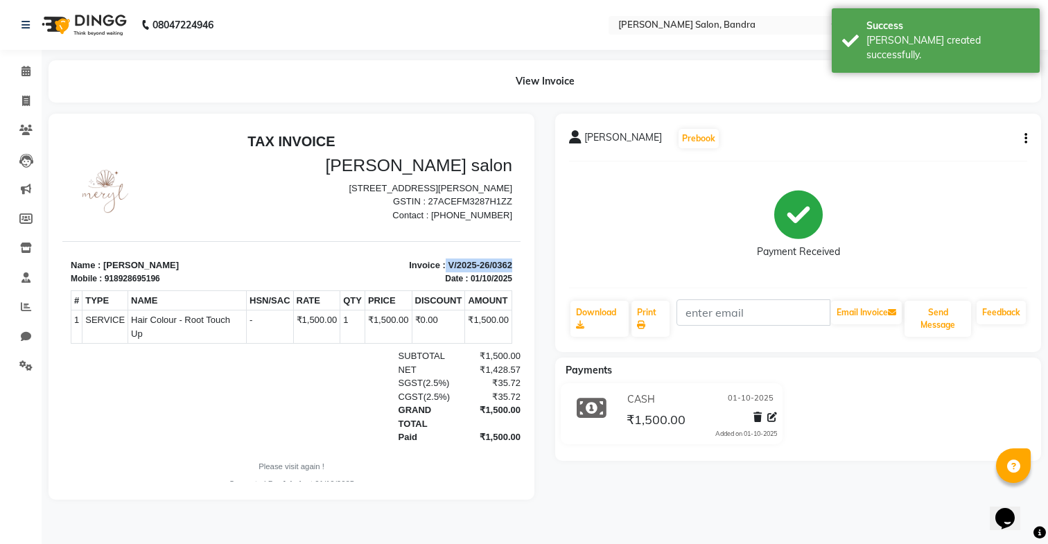
copy div "₹35.72"
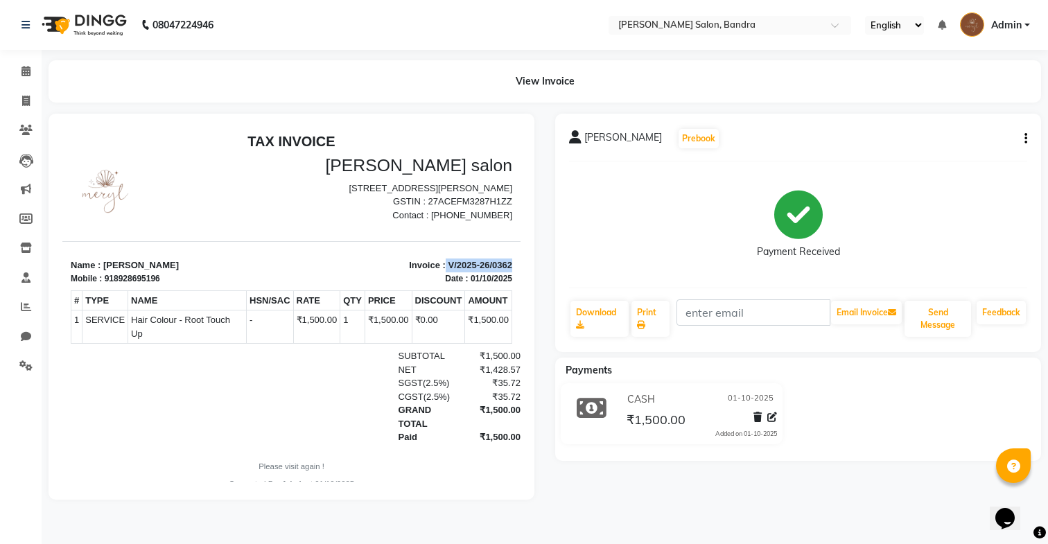
drag, startPoint x: 473, startPoint y: 364, endPoint x: 558, endPoint y: 364, distance: 85.3
click at [521, 364] on html "TAX INVOICE Meryl salon New Greenfields Prof.Almeida Park, 5th Rd, bandra west,…" at bounding box center [291, 312] width 458 height 368
copy div "₹1,428.57"
click at [26, 103] on icon at bounding box center [26, 101] width 8 height 10
select select "7894"
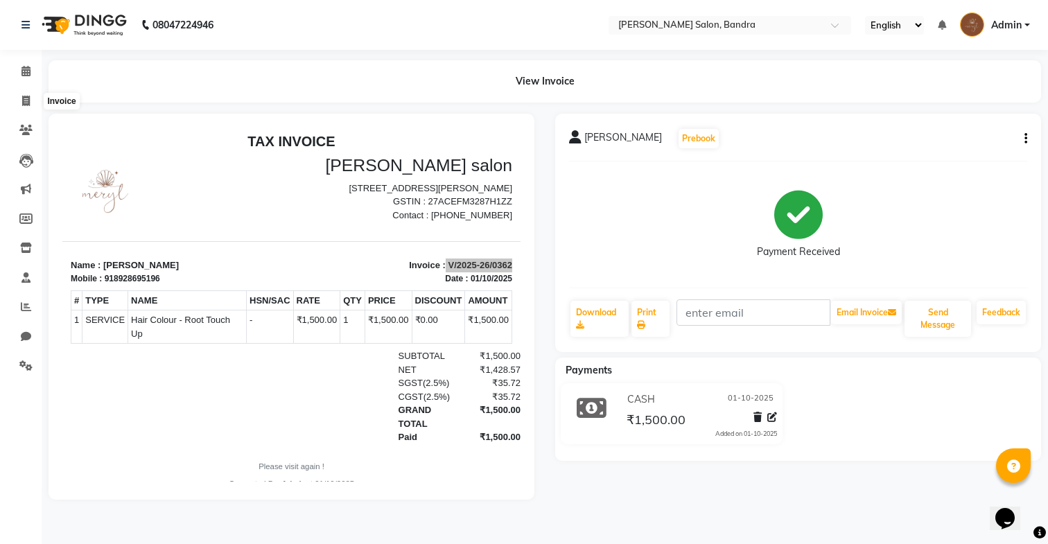
select select "service"
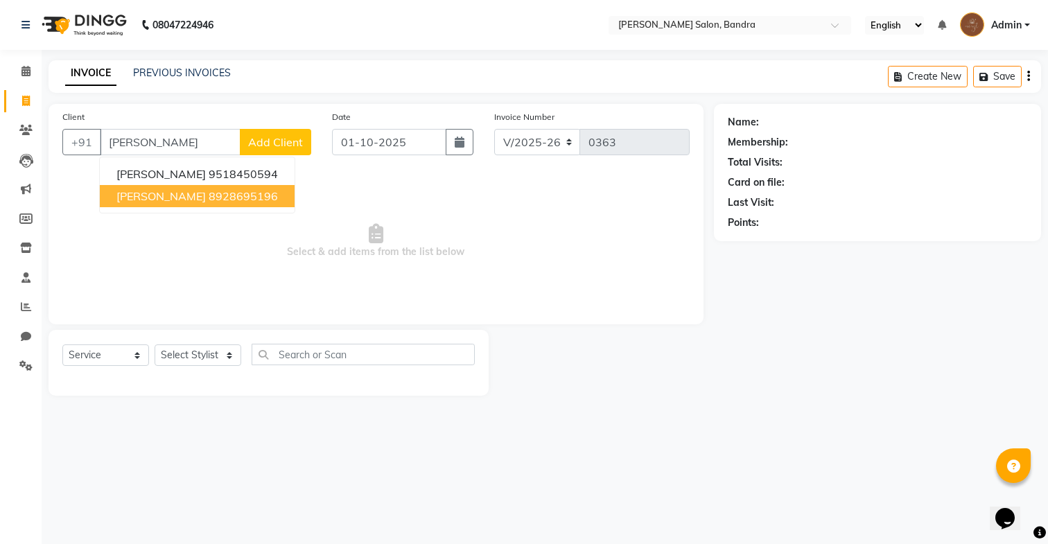
click at [158, 203] on button "shivansh 8928695196" at bounding box center [197, 196] width 195 height 22
type input "8928695196"
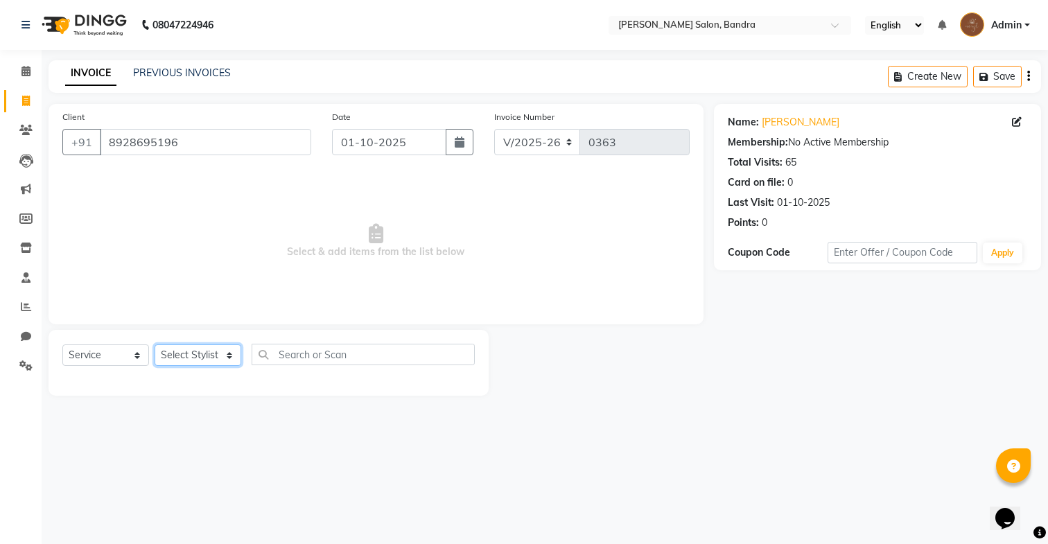
click at [214, 354] on select "Select Stylist Dakshta Jessica Mithraj Priti Renuka Shivansh Sohail" at bounding box center [198, 355] width 87 height 21
click at [155, 345] on select "Select Stylist Dakshta Jessica Mithraj Priti Renuka Shivansh Sohail" at bounding box center [198, 355] width 87 height 21
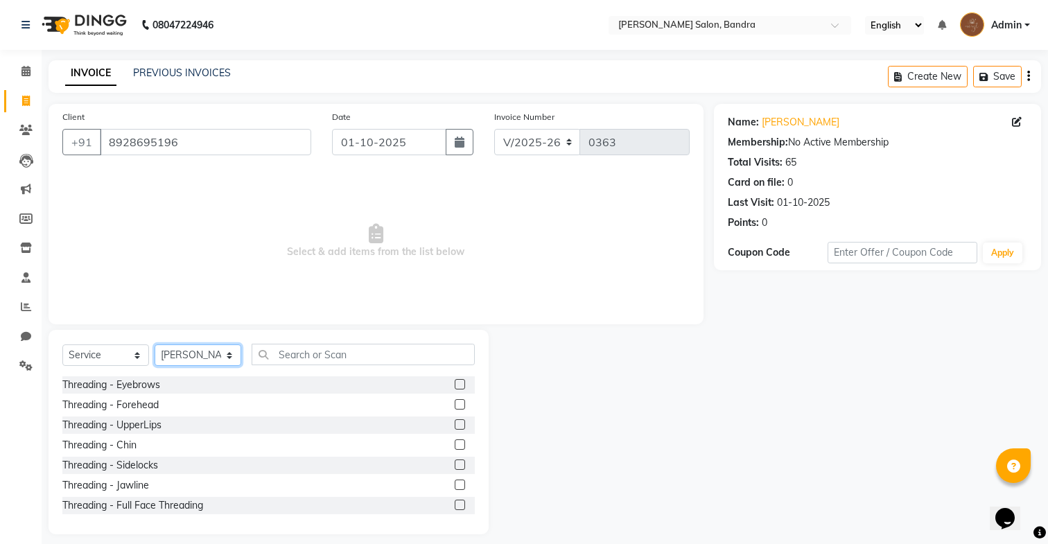
click at [206, 353] on select "Select Stylist Dakshta Jessica Mithraj Priti Renuka Shivansh Sohail" at bounding box center [198, 355] width 87 height 21
select select "71444"
click at [155, 345] on select "Select Stylist Dakshta Jessica Mithraj Priti Renuka Shivansh Sohail" at bounding box center [198, 355] width 87 height 21
click at [299, 363] on input "text" at bounding box center [363, 354] width 223 height 21
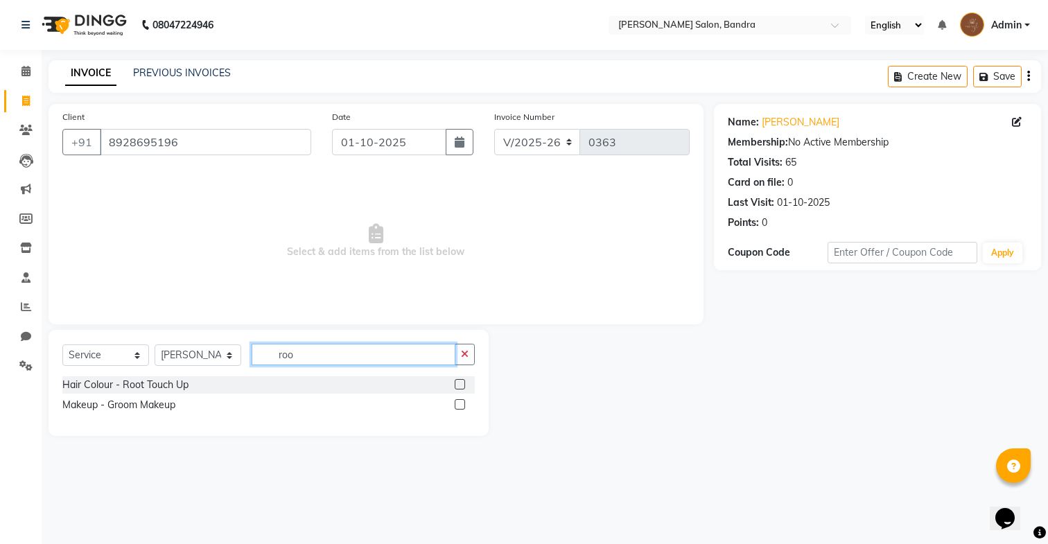
type input "roo"
click at [462, 381] on label at bounding box center [460, 384] width 10 height 10
click at [462, 381] on input "checkbox" at bounding box center [459, 385] width 9 height 9
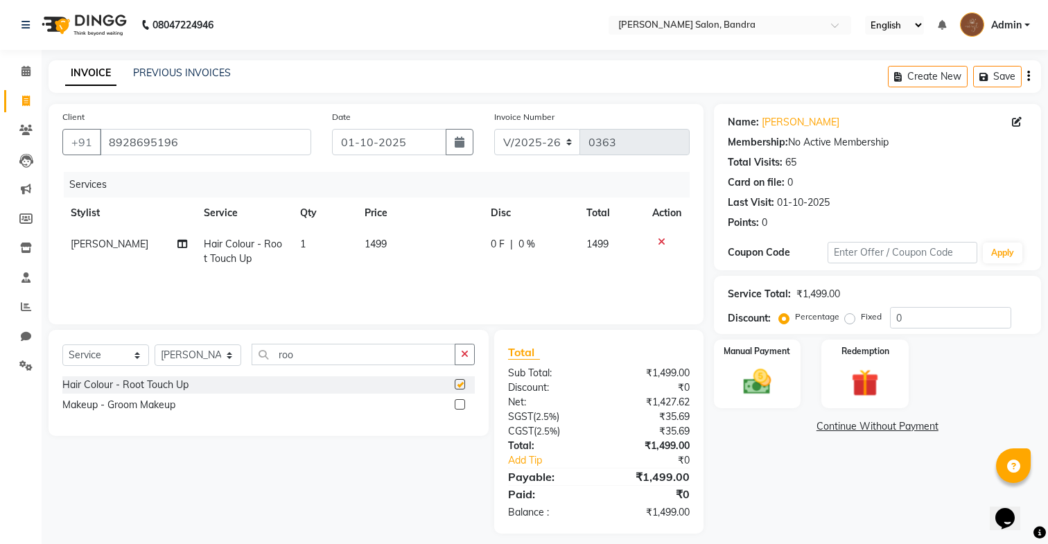
checkbox input "false"
click at [388, 242] on td "1499" at bounding box center [418, 252] width 125 height 46
select select "71444"
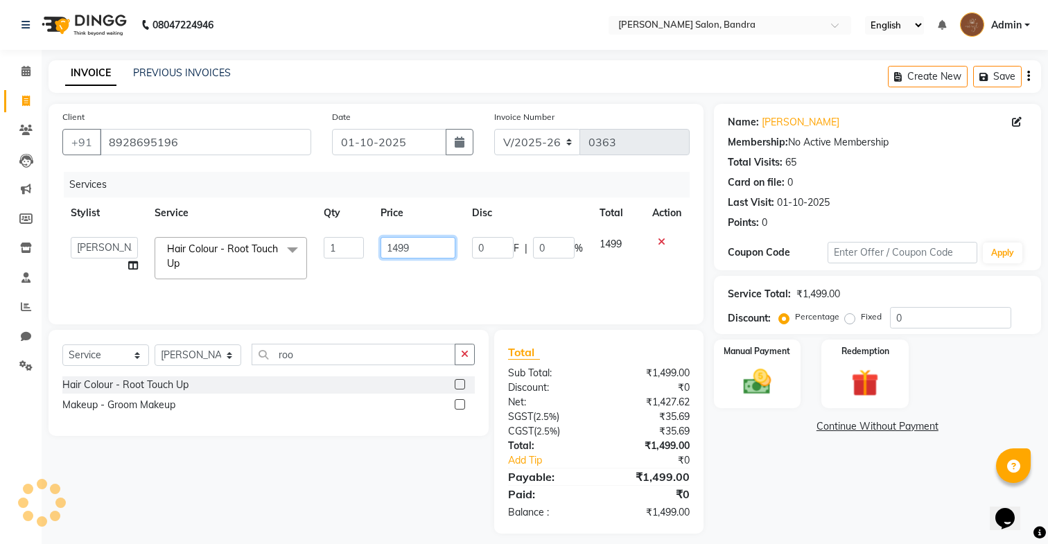
drag, startPoint x: 435, startPoint y: 258, endPoint x: 342, endPoint y: 246, distance: 94.3
click at [342, 246] on tr "Dakshta Jessica Mithraj Priti Renuka Shivansh Sohail Hair Colour - Root Touch U…" at bounding box center [375, 258] width 627 height 59
type input "1520"
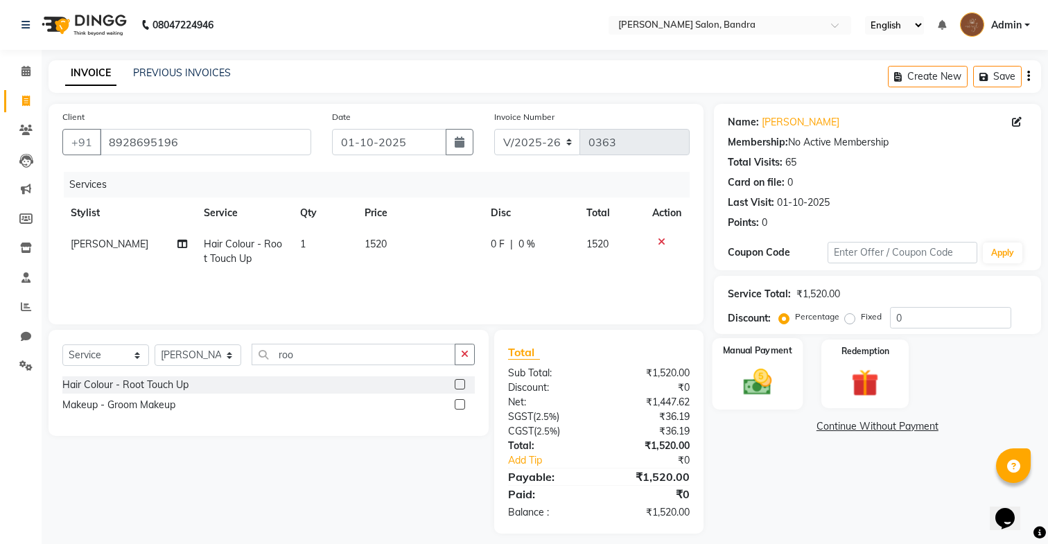
click at [785, 365] on div "Manual Payment" at bounding box center [757, 373] width 91 height 71
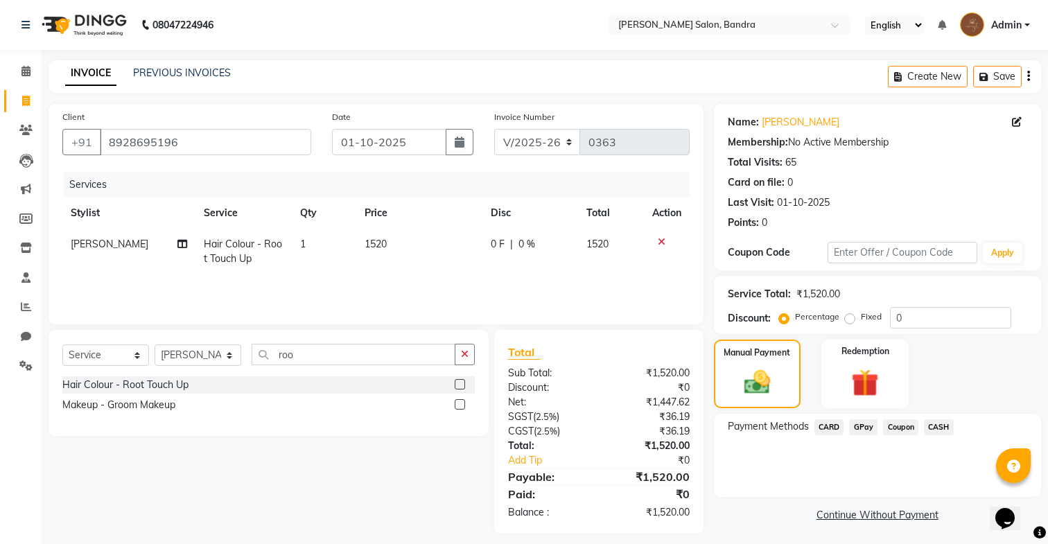
click at [867, 426] on span "GPay" at bounding box center [863, 427] width 28 height 16
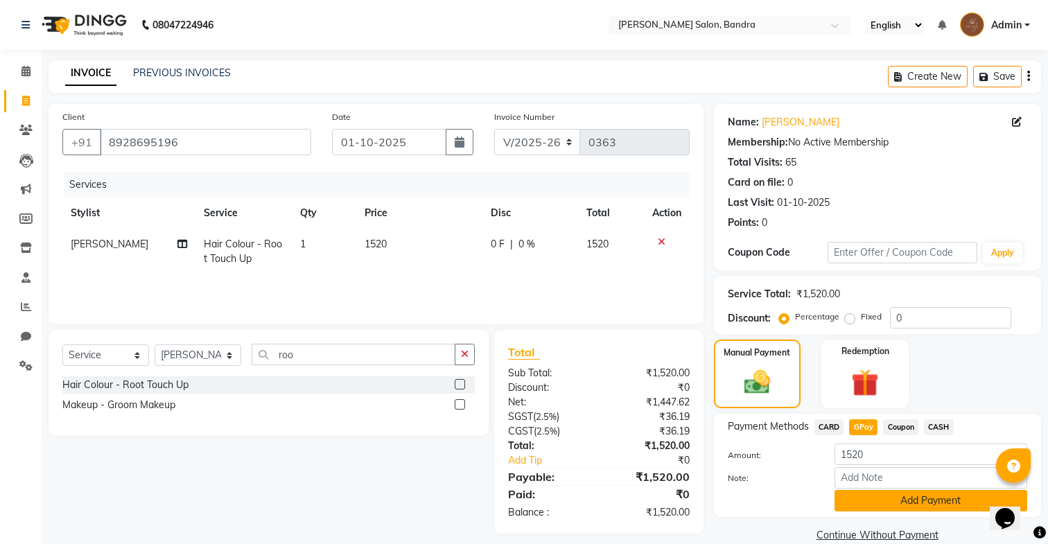
click at [863, 504] on button "Add Payment" at bounding box center [931, 500] width 193 height 21
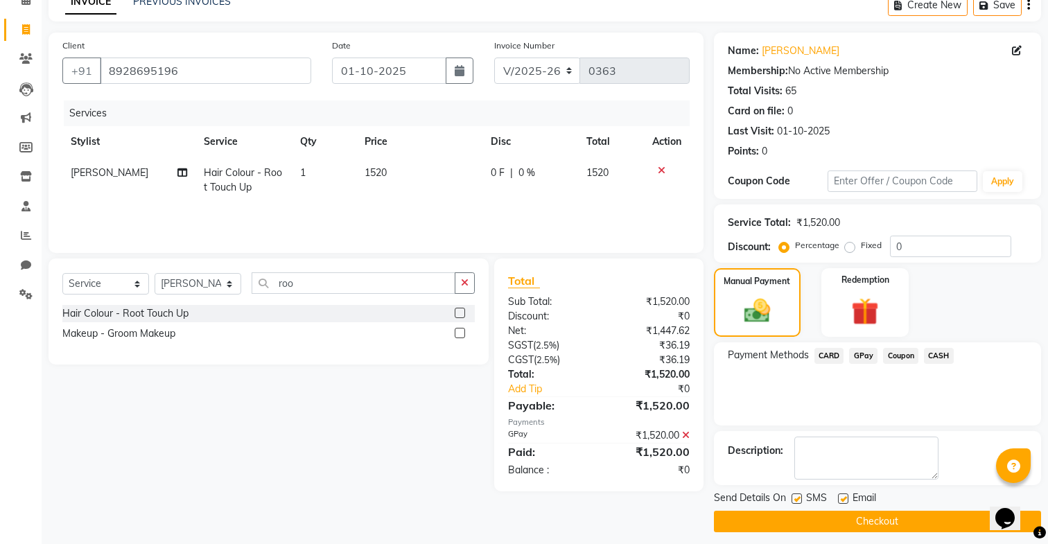
scroll to position [80, 0]
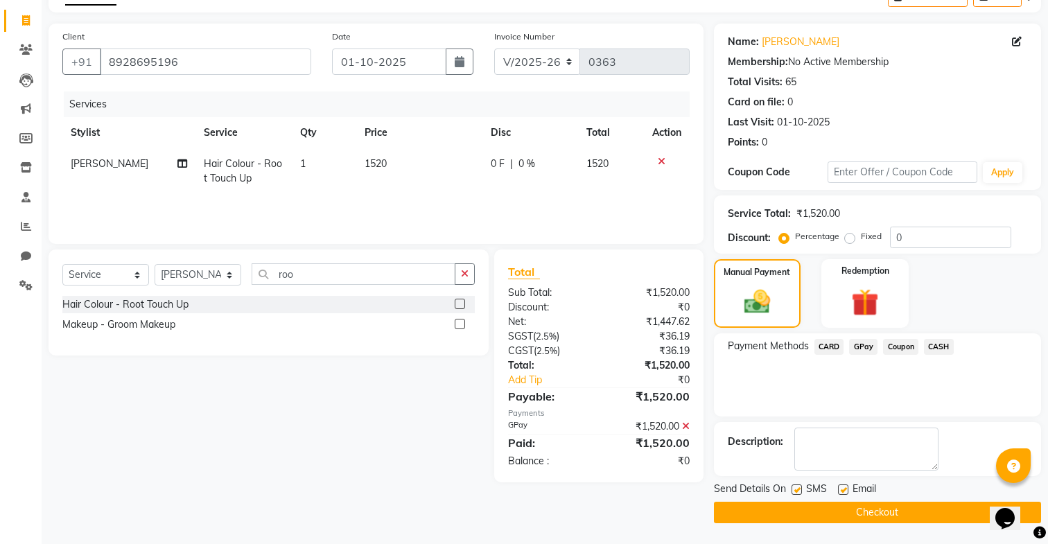
click at [864, 504] on button "Checkout" at bounding box center [877, 512] width 327 height 21
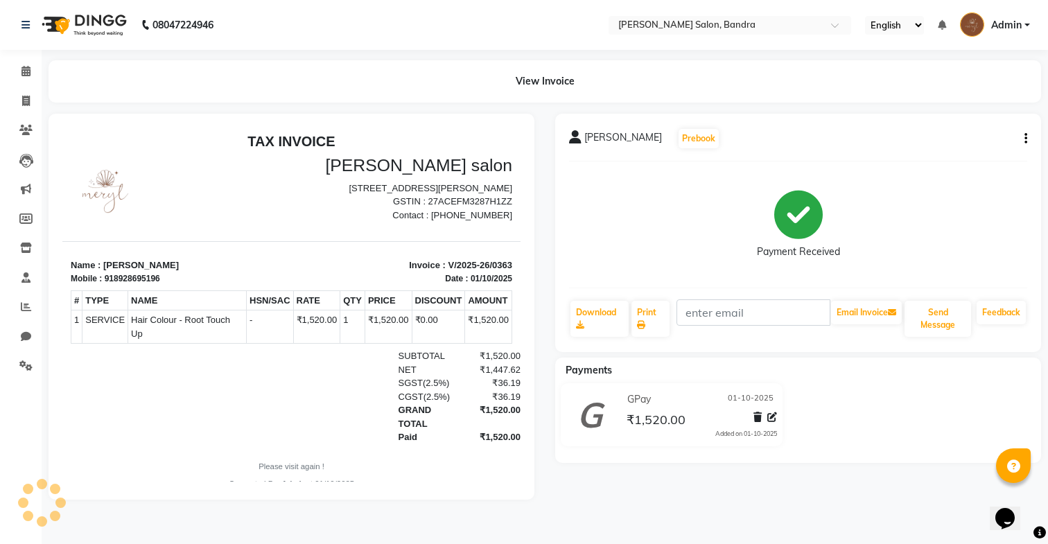
drag, startPoint x: 469, startPoint y: 376, endPoint x: 562, endPoint y: 375, distance: 92.9
click at [521, 375] on html "TAX INVOICE Meryl salon New Greenfields Prof.Almeida Park, 5th Rd, bandra west,…" at bounding box center [291, 312] width 458 height 368
copy div "₹36.19"
drag, startPoint x: 469, startPoint y: 364, endPoint x: 553, endPoint y: 364, distance: 83.9
click at [521, 364] on html "TAX INVOICE Meryl salon New Greenfields Prof.Almeida Park, 5th Rd, bandra west,…" at bounding box center [291, 312] width 458 height 368
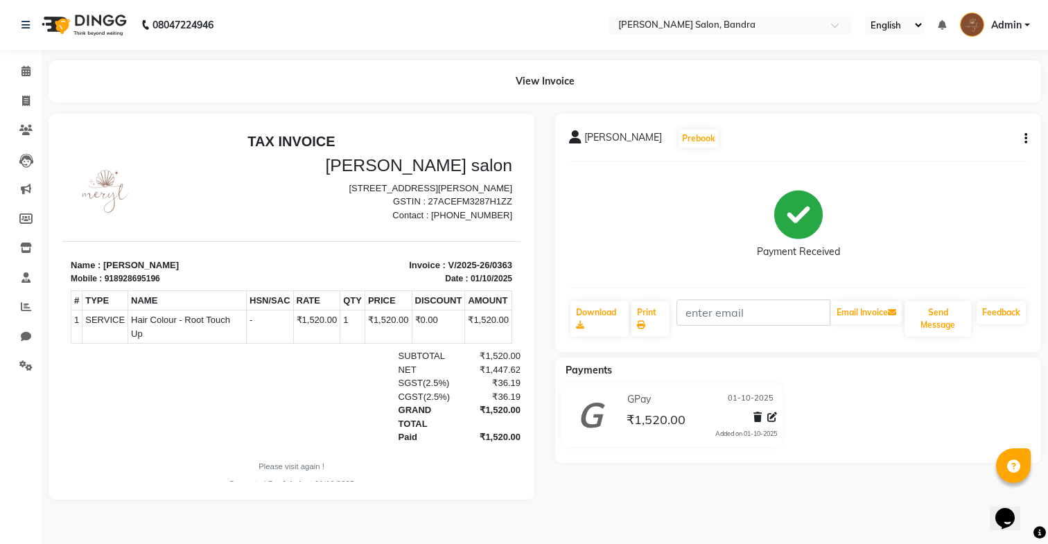
copy div "₹1,447.62"
drag, startPoint x: 448, startPoint y: 275, endPoint x: 527, endPoint y: 276, distance: 79.0
click at [521, 276] on html "TAX INVOICE Meryl salon New Greenfields Prof.Almeida Park, 5th Rd, bandra west,…" at bounding box center [291, 312] width 458 height 368
copy p "V/2025-26/0363"
